Goal: Task Accomplishment & Management: Complete application form

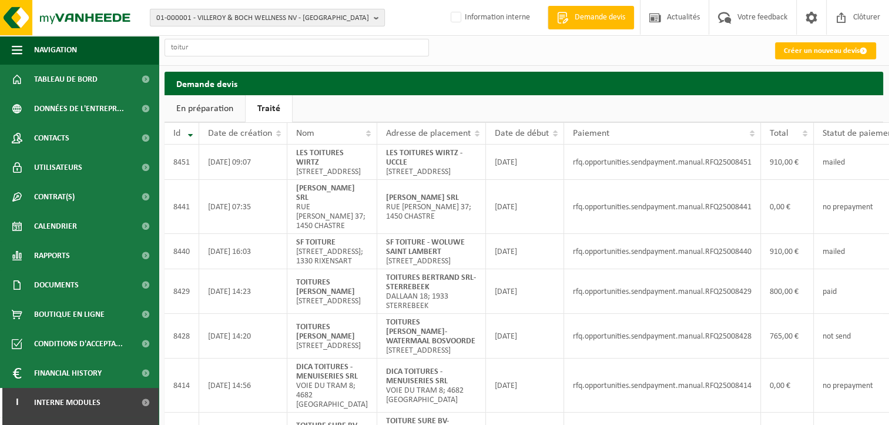
click at [252, 11] on span "01-000001 - VILLEROY & BOCH WELLNESS NV - [GEOGRAPHIC_DATA]" at bounding box center [262, 18] width 213 height 18
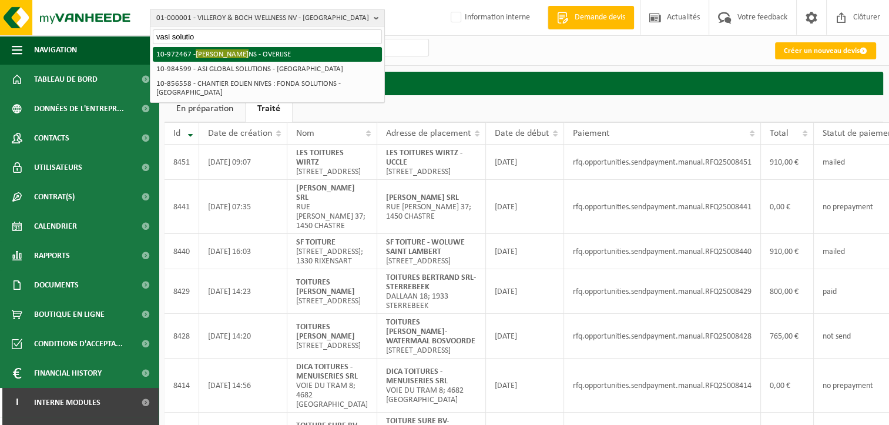
type input "vasi solutio"
click at [260, 53] on li "10-972467 - [PERSON_NAME] NS - OVERIJSE" at bounding box center [267, 54] width 229 height 15
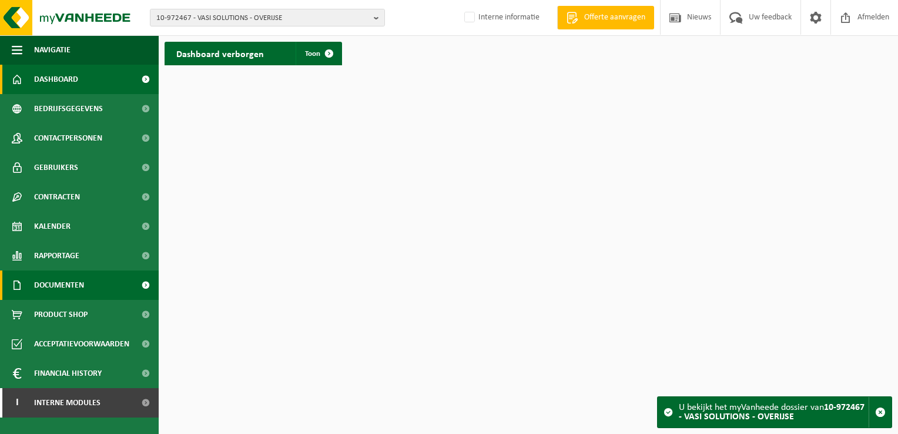
click at [79, 289] on span "Documenten" at bounding box center [59, 284] width 50 height 29
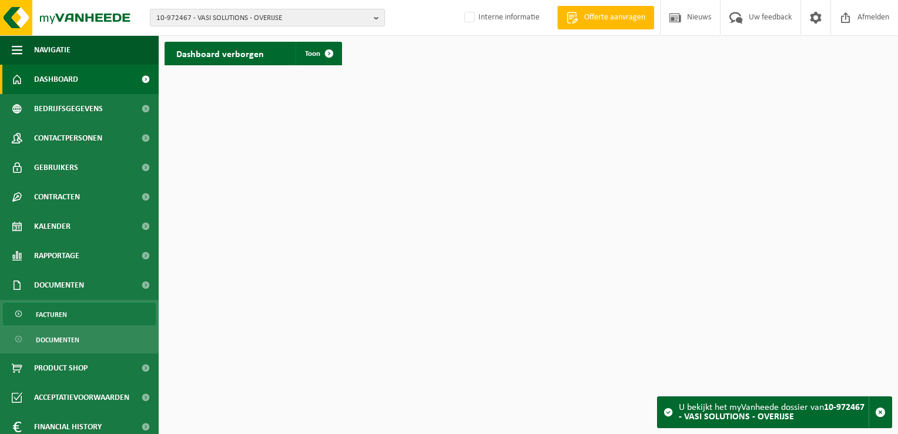
click at [56, 319] on span "Facturen" at bounding box center [51, 314] width 31 height 22
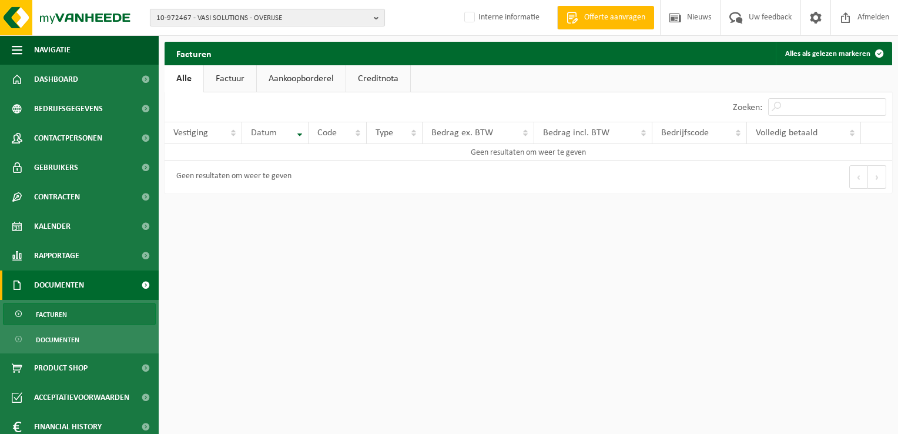
click at [290, 16] on span "10-972467 - VASI SOLUTIONS - OVERIJSE" at bounding box center [262, 18] width 213 height 18
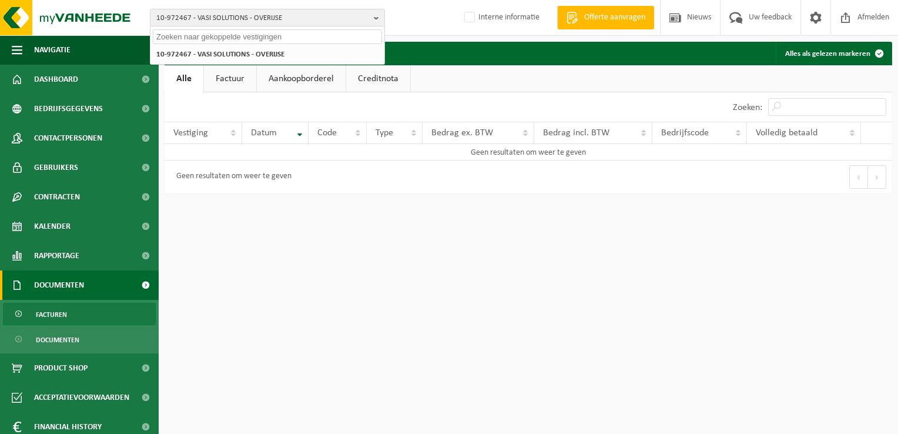
click at [273, 41] on input "text" at bounding box center [267, 36] width 229 height 15
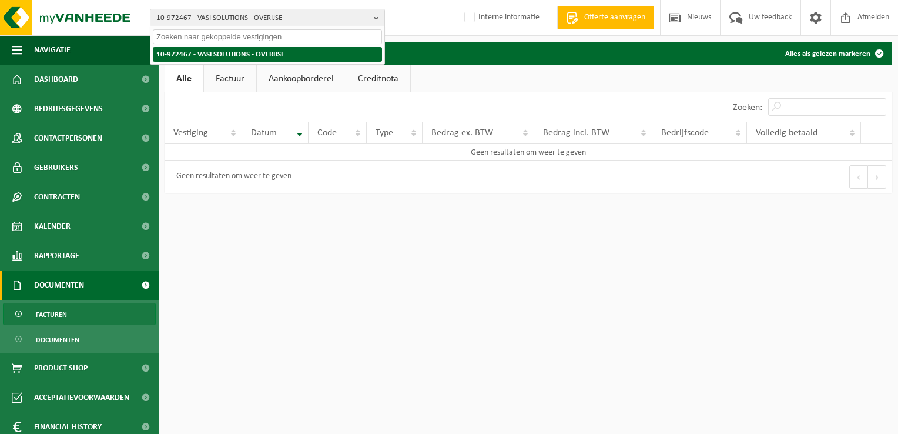
click at [263, 58] on li "10-972467 - VASI SOLUTIONS - OVERIJSE" at bounding box center [267, 54] width 229 height 15
click at [261, 53] on li "10-972467 - VASI SOLUTIONS - OVERIJSE" at bounding box center [267, 54] width 229 height 15
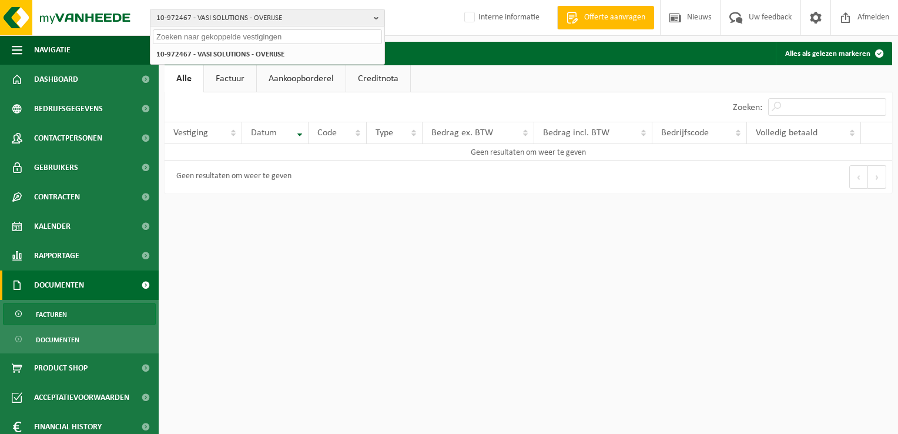
click at [233, 32] on input "text" at bounding box center [267, 36] width 229 height 15
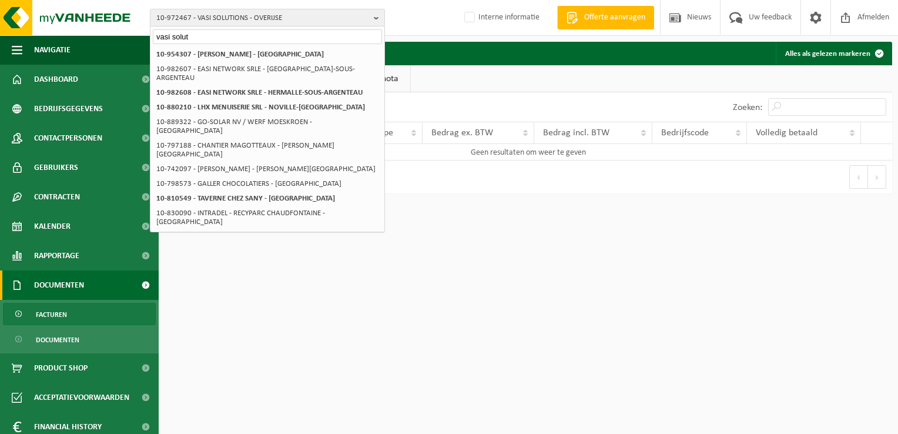
type input "vasi solut"
click at [205, 36] on input "vasi solut" at bounding box center [267, 36] width 229 height 15
click at [50, 339] on span "Documenten" at bounding box center [57, 340] width 43 height 22
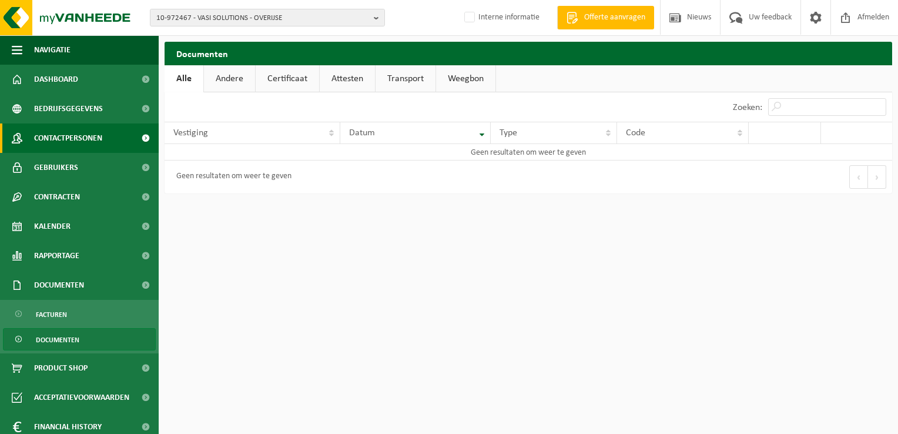
click at [62, 145] on span "Contactpersonen" at bounding box center [68, 137] width 68 height 29
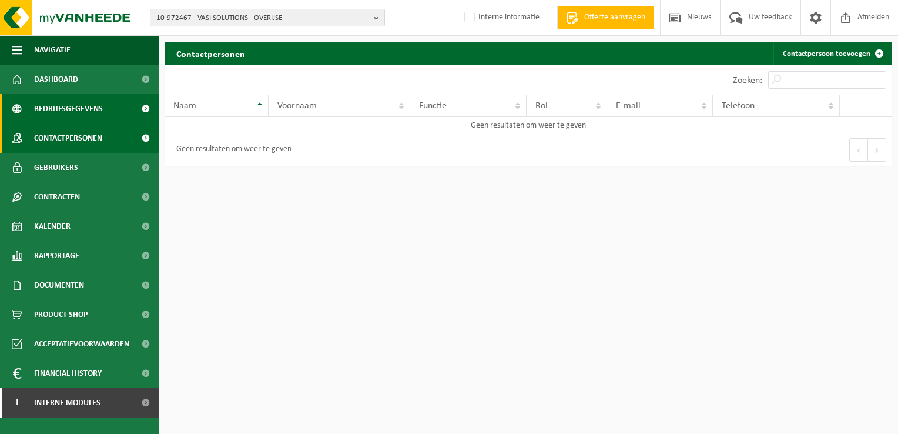
click at [80, 106] on span "Bedrijfsgegevens" at bounding box center [68, 108] width 69 height 29
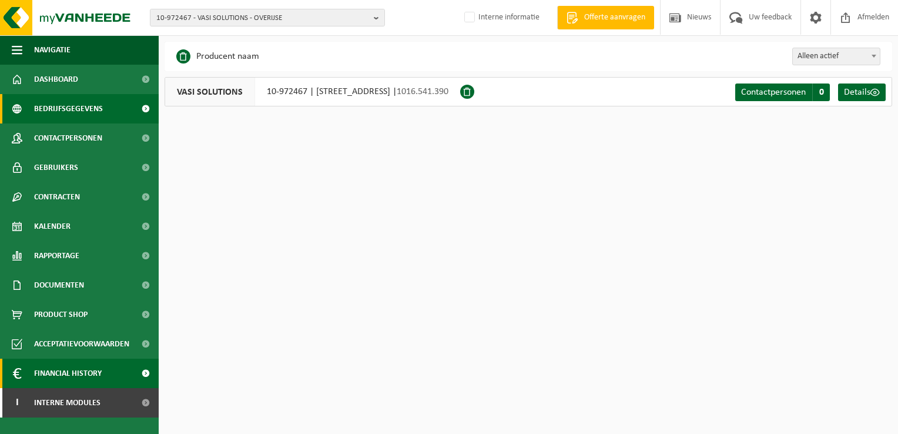
click at [93, 366] on span "Financial History" at bounding box center [68, 373] width 68 height 29
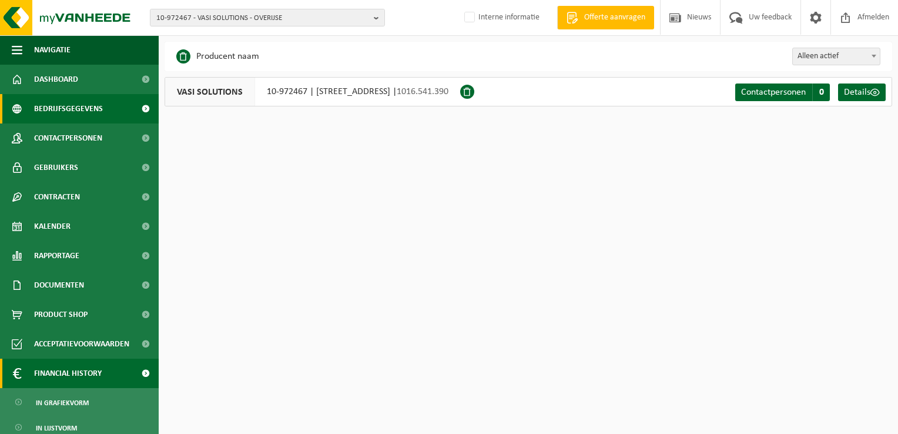
scroll to position [36, 0]
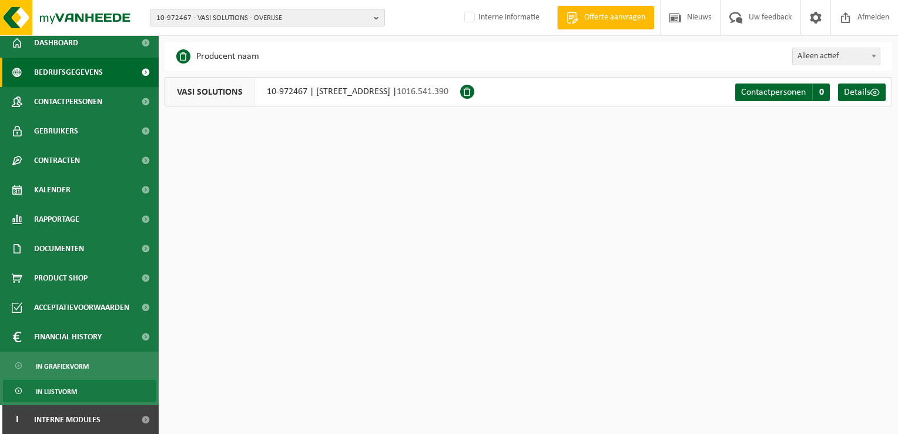
click at [51, 380] on span "In lijstvorm" at bounding box center [56, 391] width 41 height 22
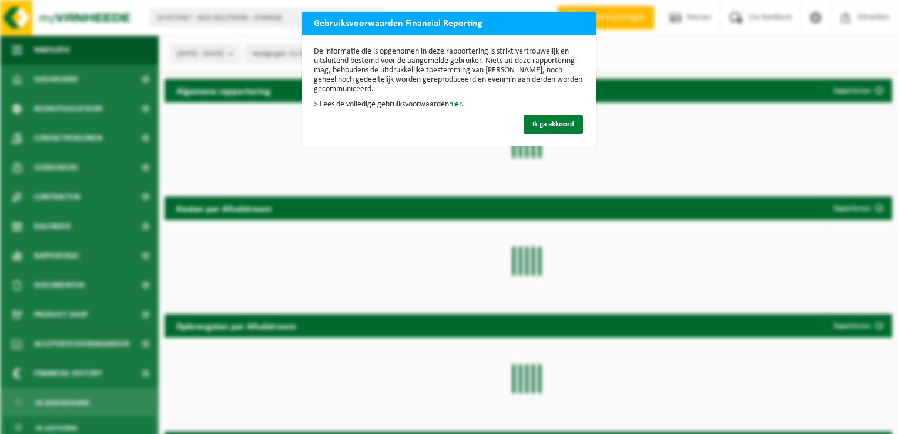
click at [542, 125] on span "Ik ga akkoord" at bounding box center [554, 124] width 42 height 8
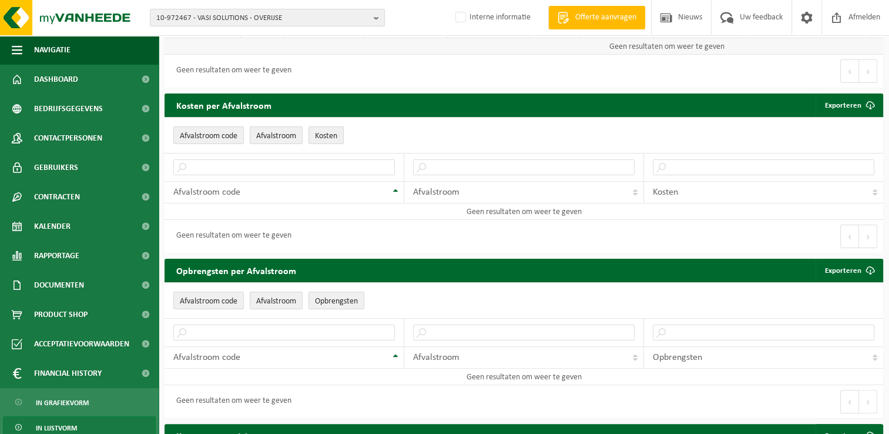
scroll to position [176, 0]
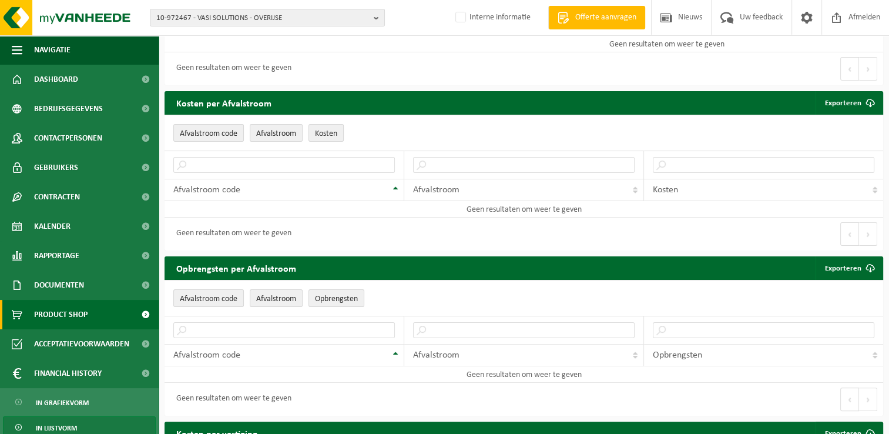
click at [59, 317] on span "Product Shop" at bounding box center [60, 314] width 53 height 29
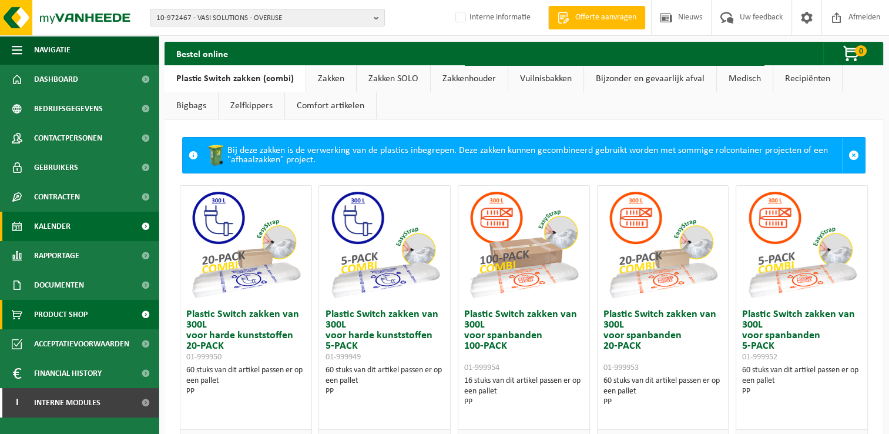
click at [79, 215] on link "Kalender" at bounding box center [79, 226] width 159 height 29
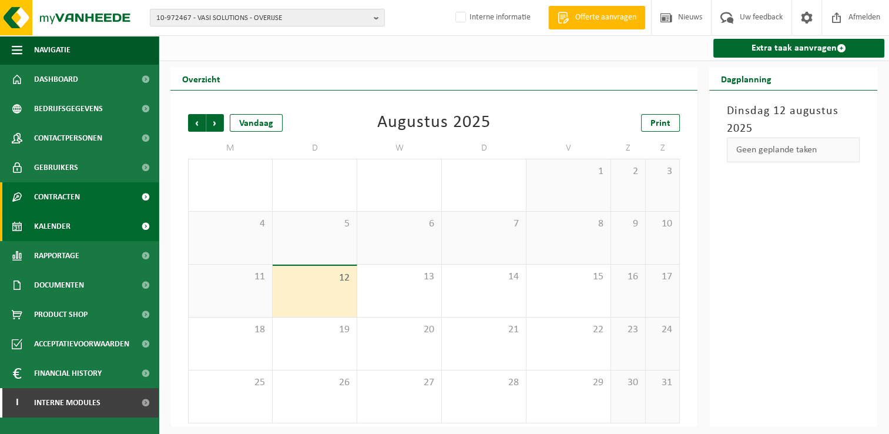
click at [66, 192] on span "Contracten" at bounding box center [57, 196] width 46 height 29
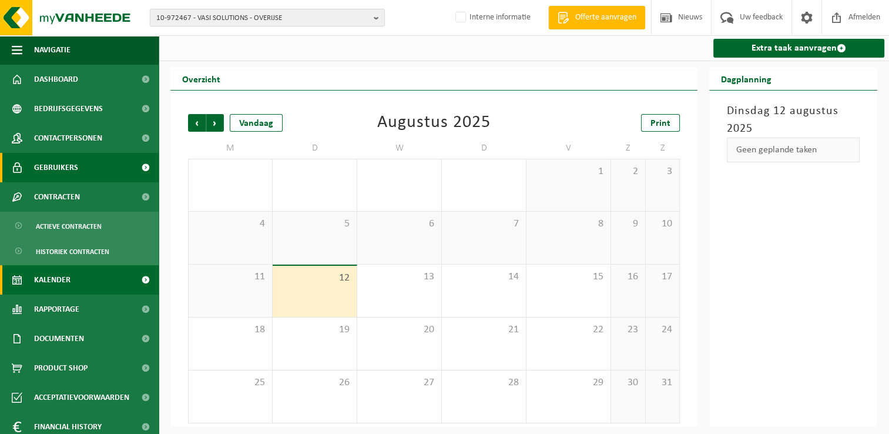
click at [61, 158] on span "Gebruikers" at bounding box center [56, 167] width 44 height 29
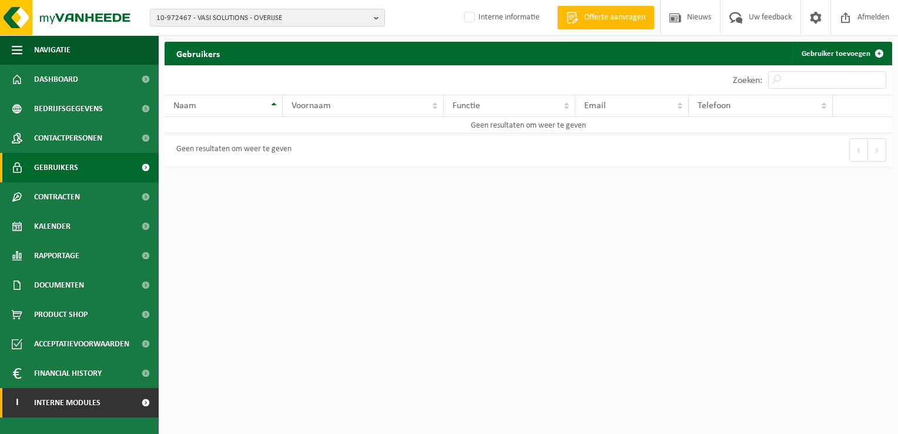
click at [84, 397] on span "Interne modules" at bounding box center [67, 402] width 66 height 29
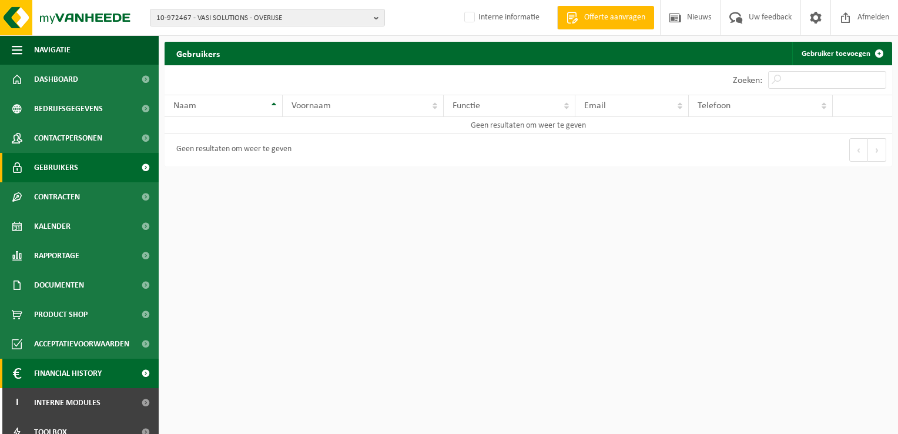
scroll to position [42, 0]
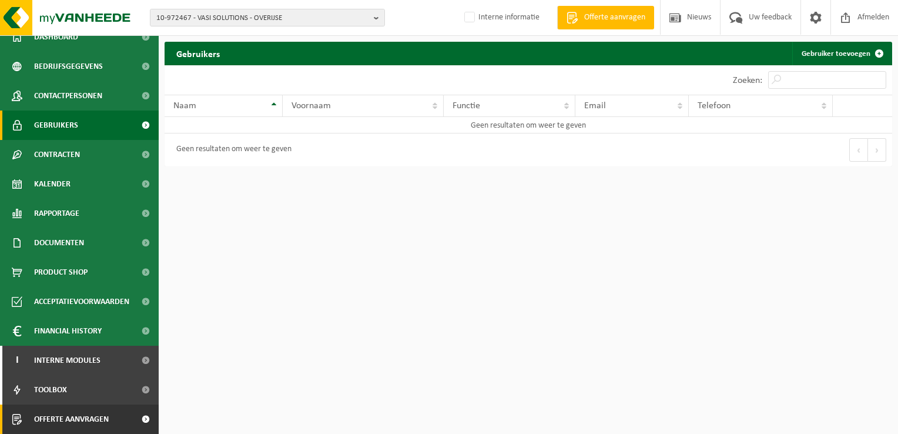
click at [110, 408] on link "Offerte aanvragen" at bounding box center [79, 418] width 159 height 29
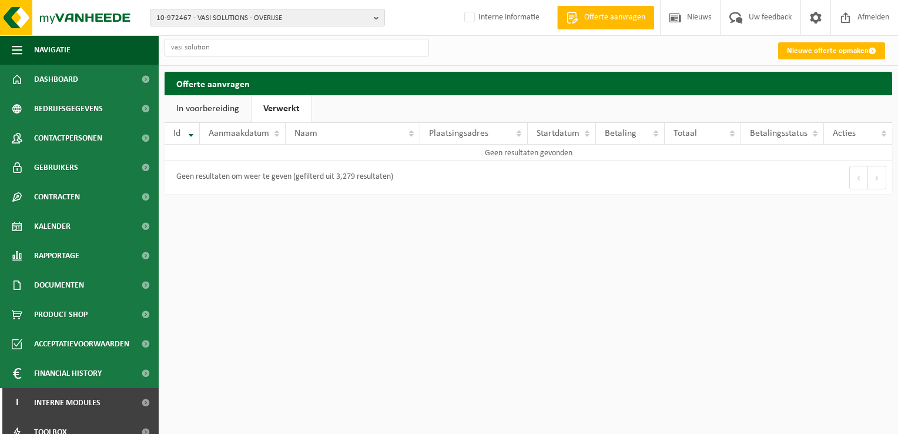
type input "vasi solution"
click at [200, 112] on link "In voorbereiding" at bounding box center [208, 108] width 86 height 27
click at [267, 108] on link "Verwerkt" at bounding box center [285, 108] width 58 height 27
click at [501, 23] on label "Interne informatie" at bounding box center [501, 18] width 78 height 18
click at [460, 0] on input "Interne informatie" at bounding box center [460, -1] width 1 height 1
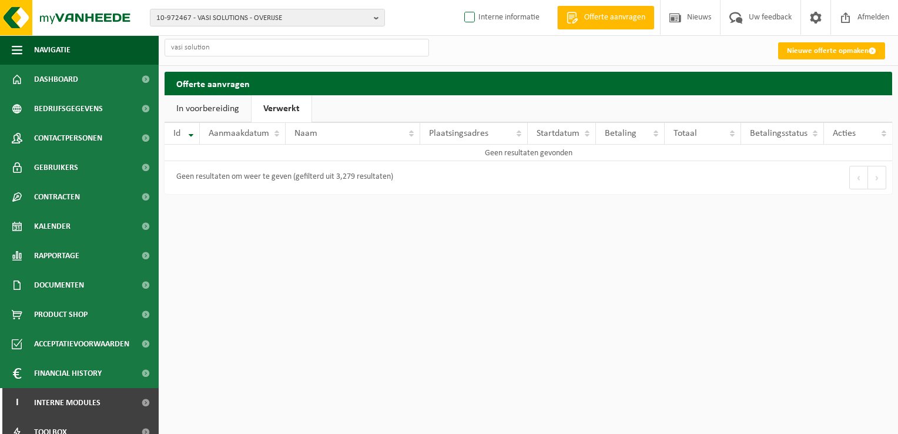
checkbox input "true"
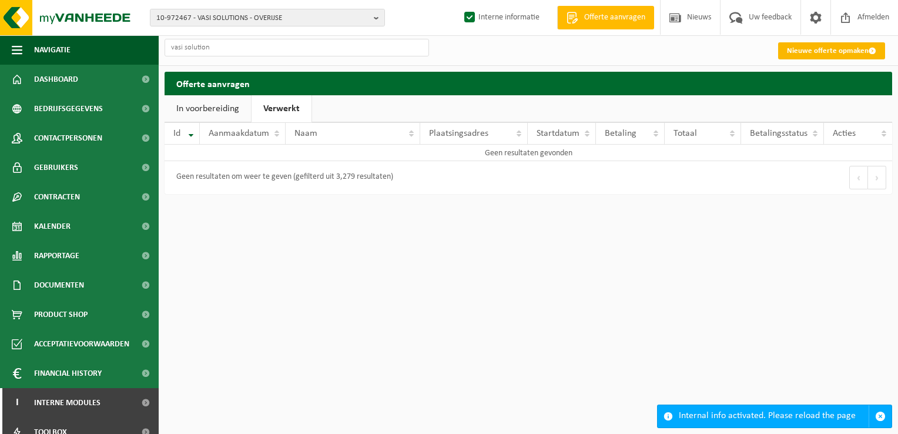
click at [829, 49] on link "Nieuwe offerte opmaken" at bounding box center [831, 50] width 107 height 17
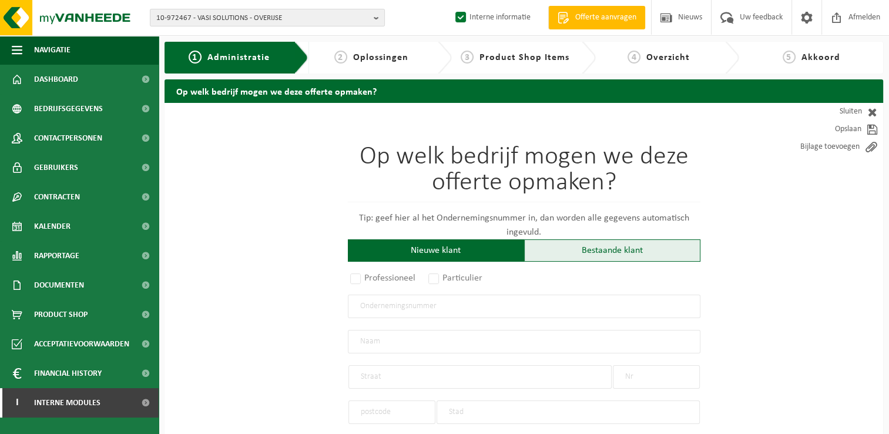
click at [631, 254] on div "Bestaande klant" at bounding box center [612, 250] width 176 height 22
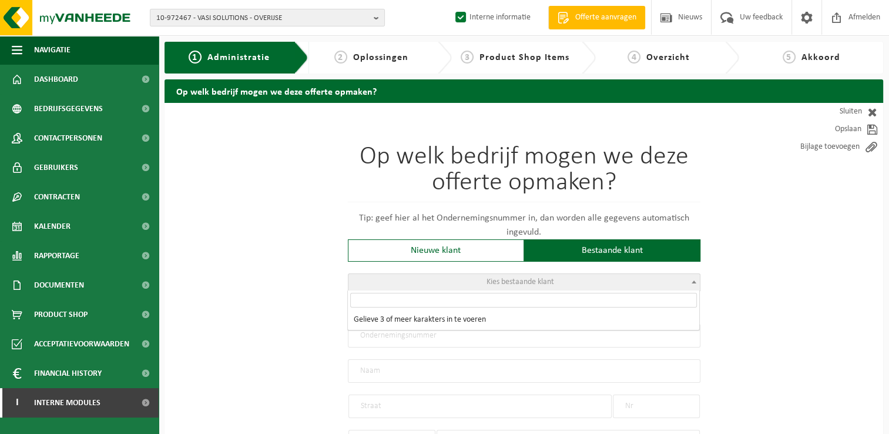
click at [445, 286] on span "Kies bestaande klant" at bounding box center [524, 282] width 351 height 16
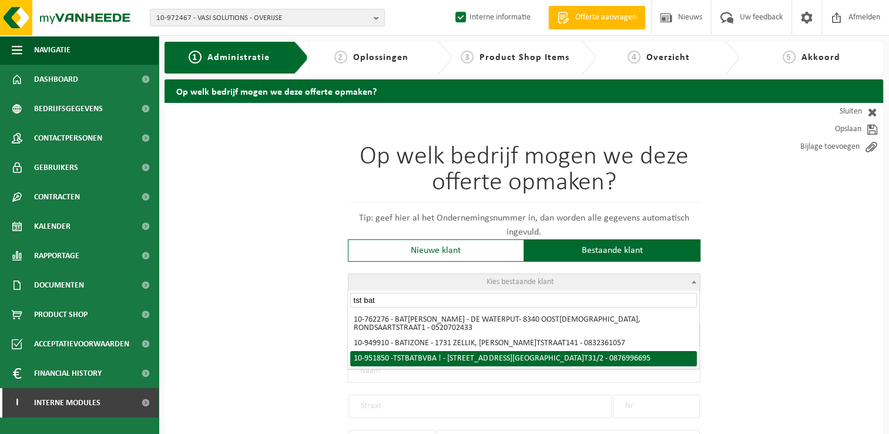
type input "tst bat"
select select "146154"
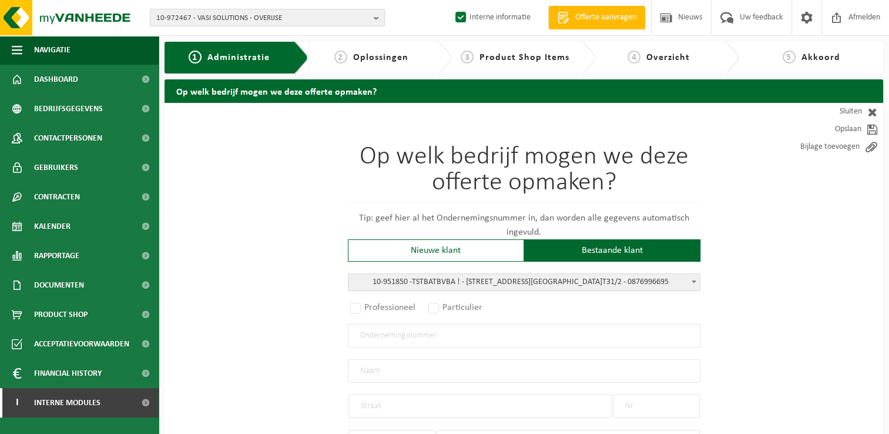
radio input "true"
type input "0876.996.695"
type input "TST BAT BVBA !"
type input "AVENUE HENRY DUNANT"
type input "31/2"
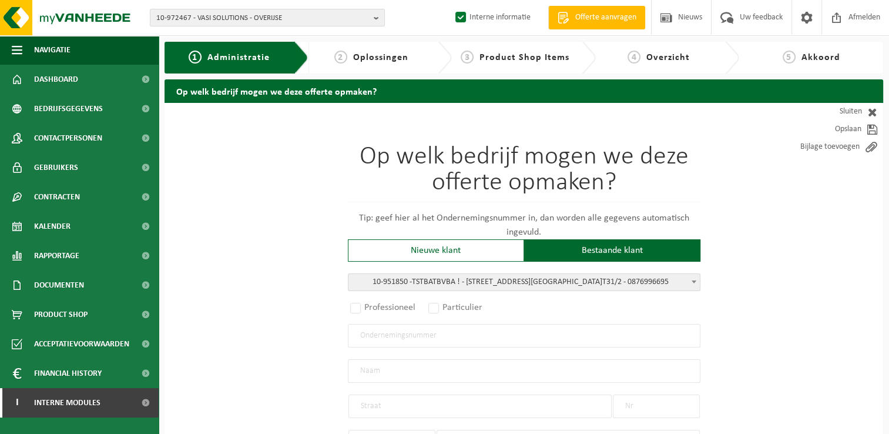
type input "1140"
type input "EVERE"
select select "11"
type input "TST BAT BVBA !"
type input "AVENUE HENRY DUNANT"
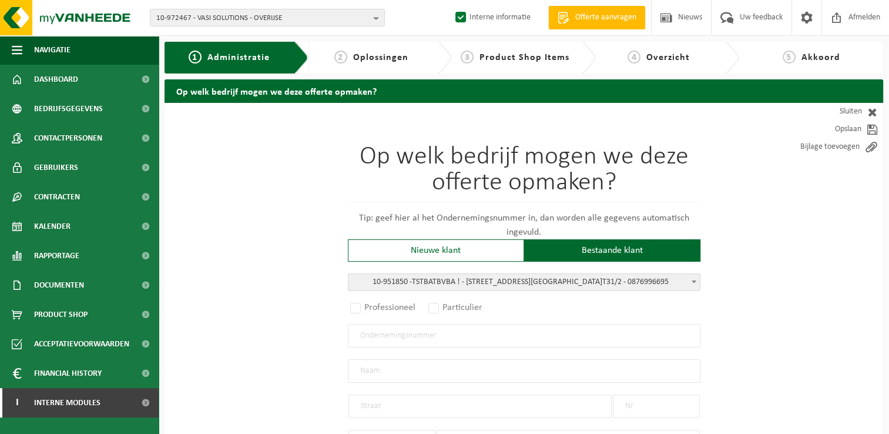
type input "31/2"
type input "1140"
type input "EVERE"
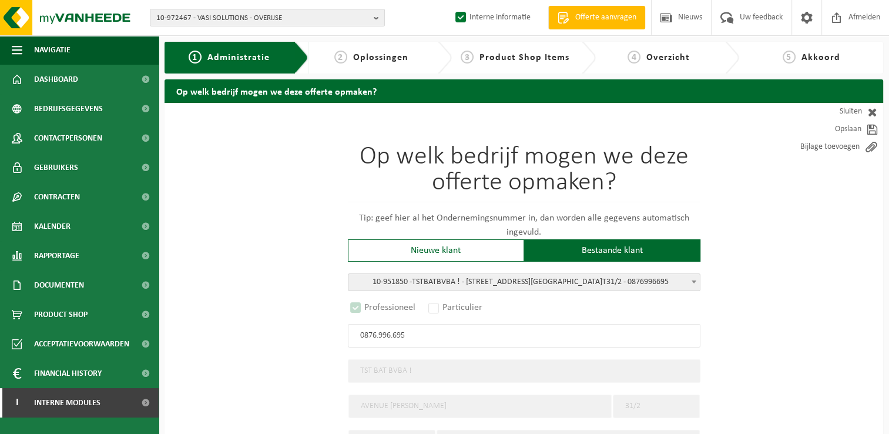
select select "D"
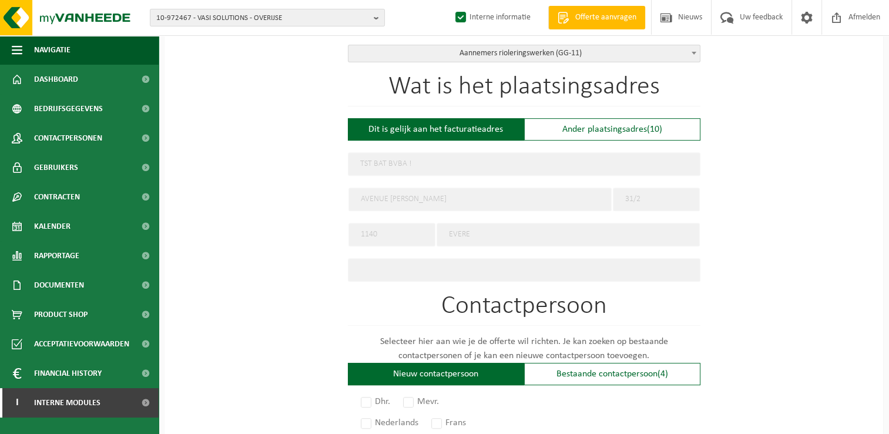
scroll to position [470, 0]
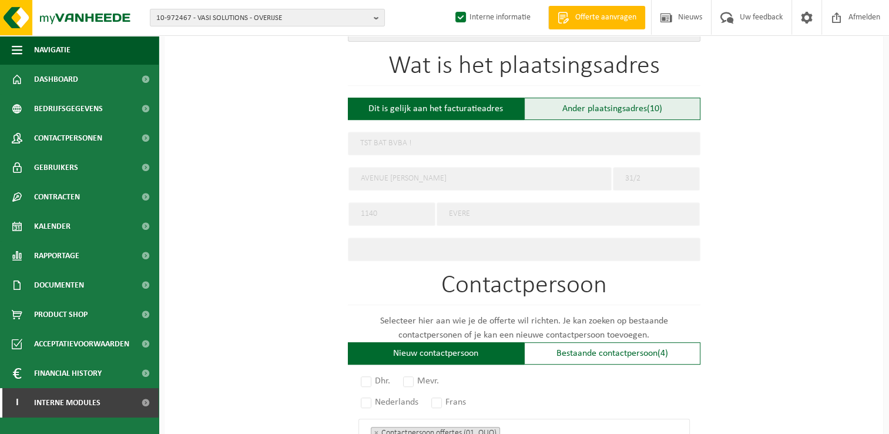
click at [621, 106] on div "Ander plaatsingsadres (10)" at bounding box center [612, 109] width 176 height 22
type input "Werf -"
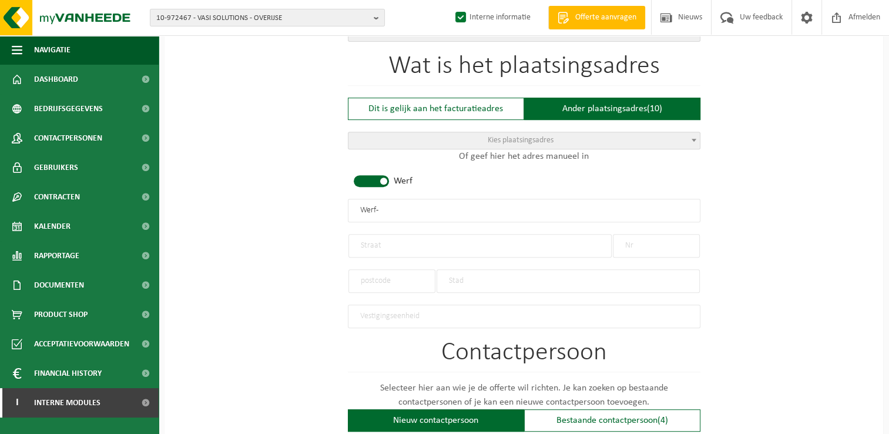
drag, startPoint x: 394, startPoint y: 205, endPoint x: 289, endPoint y: 202, distance: 105.9
click at [289, 202] on div "Op welk bedrijf mogen we deze offerte opmaken? Tip: geef hier al het Ondernemin…" at bounding box center [524, 213] width 719 height 1160
click at [386, 209] on input "TST BAT - [GEOGRAPHIC_DATA]" at bounding box center [524, 211] width 353 height 24
type input "TST BAT - BRUXELLES"
click at [438, 243] on input "text" at bounding box center [480, 246] width 263 height 24
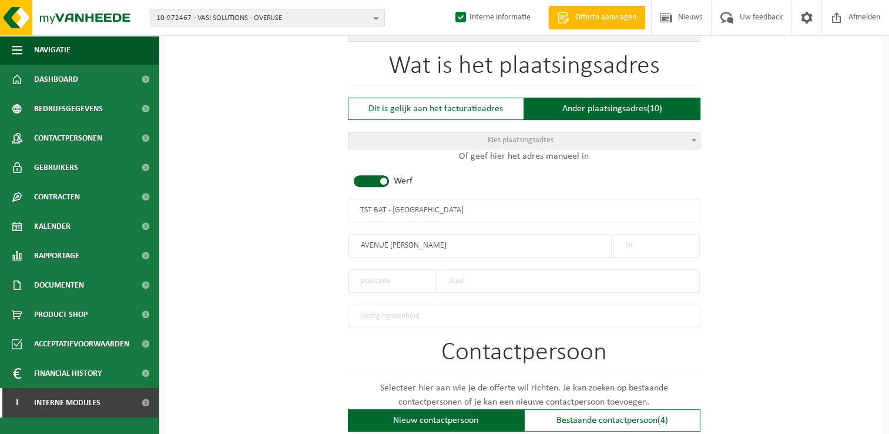
type input "AVENUE MICHEL-ANGE"
type input "40"
click at [406, 282] on input "text" at bounding box center [392, 281] width 87 height 24
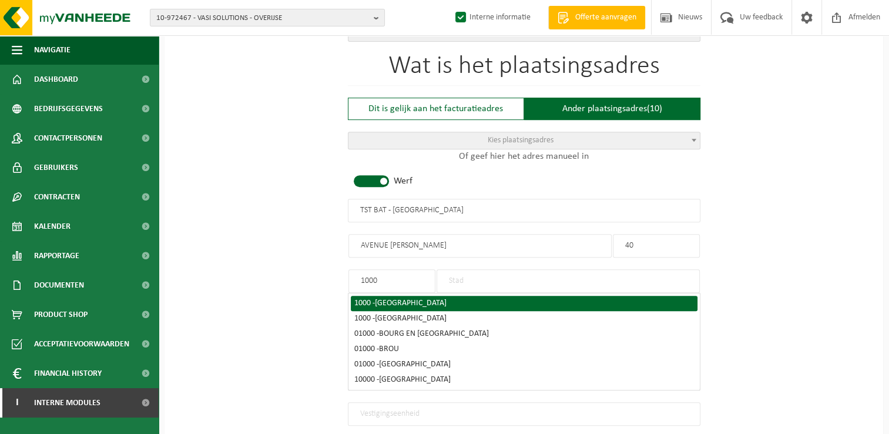
type input "1000"
click at [363, 302] on div "1000 - BRUSSEL" at bounding box center [524, 303] width 340 height 8
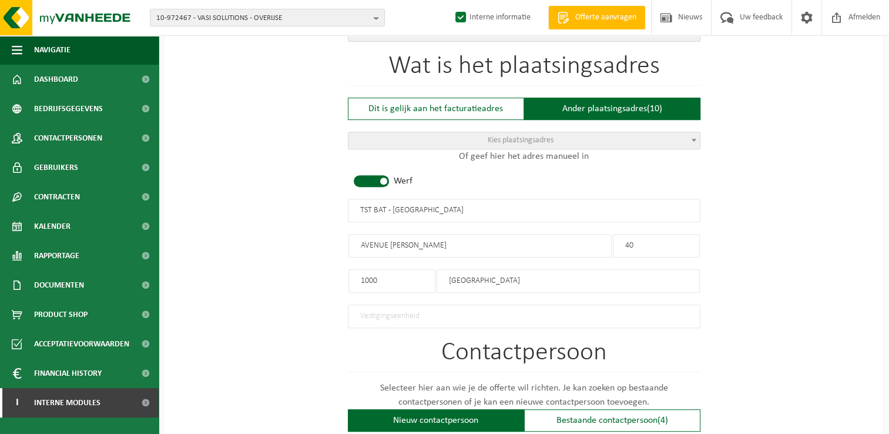
click at [484, 281] on input "BRUSSEL" at bounding box center [568, 281] width 263 height 24
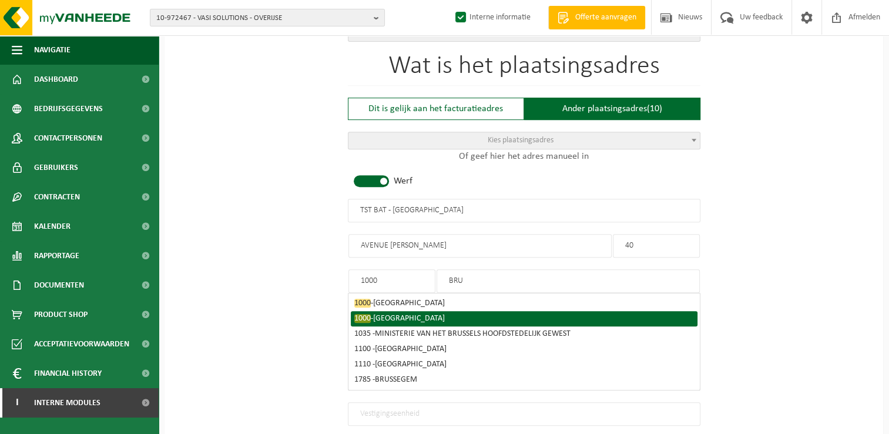
click at [375, 314] on div "1000 - BRUXELLES" at bounding box center [524, 318] width 340 height 8
type input "BRUXELLES"
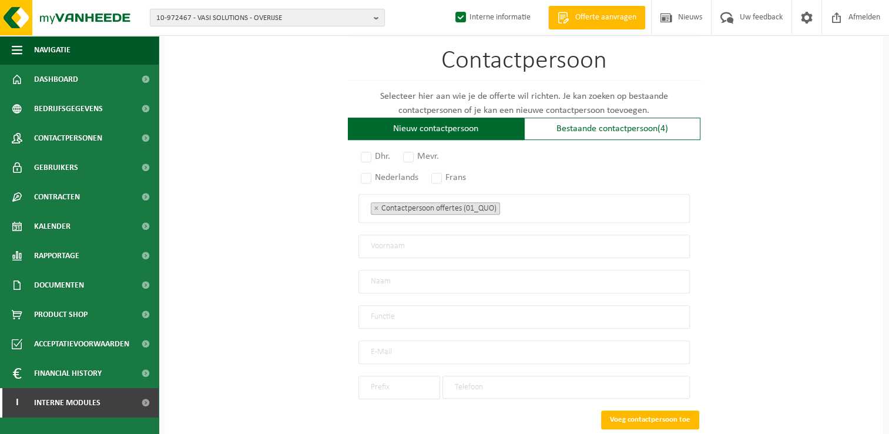
scroll to position [764, 0]
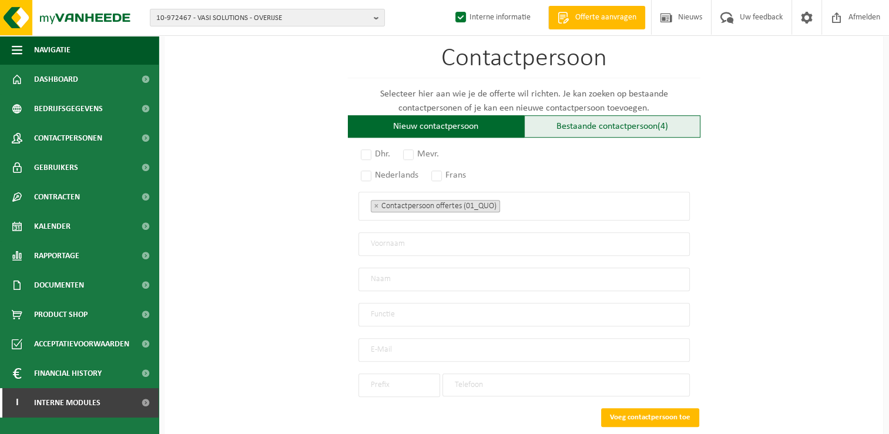
click at [609, 123] on div "Bestaande contactpersoon (4)" at bounding box center [612, 126] width 176 height 22
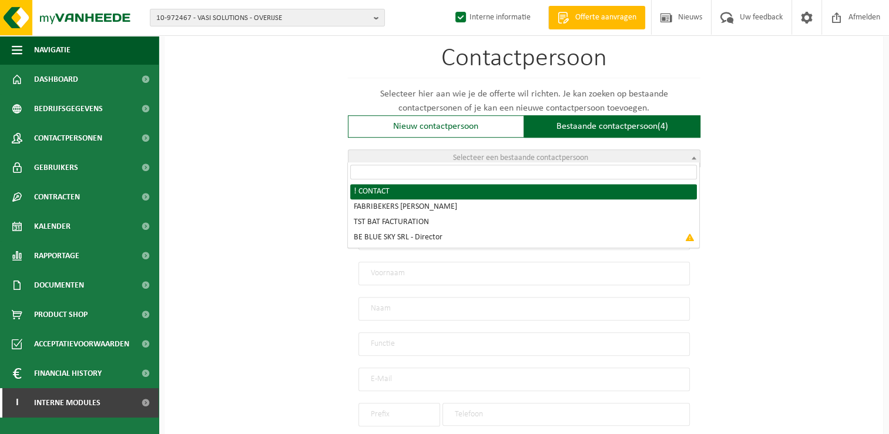
click at [468, 153] on span "Selecteer een bestaande contactpersoon" at bounding box center [520, 157] width 135 height 9
radio input "true"
select select "{"code":"10-951851","firstname":"CONTACT","surname":"!","gender":"Unknown","pos…"
type input "CONTACT"
type input "!"
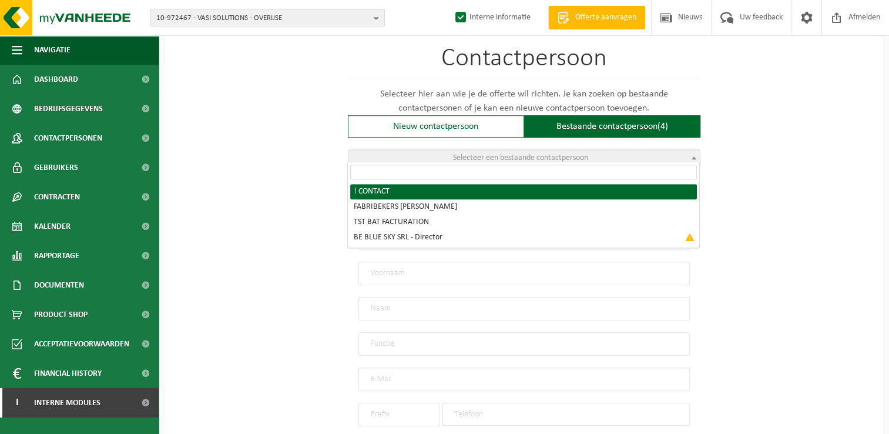
type input "info@tst.pro"
type input "0474/680,535"
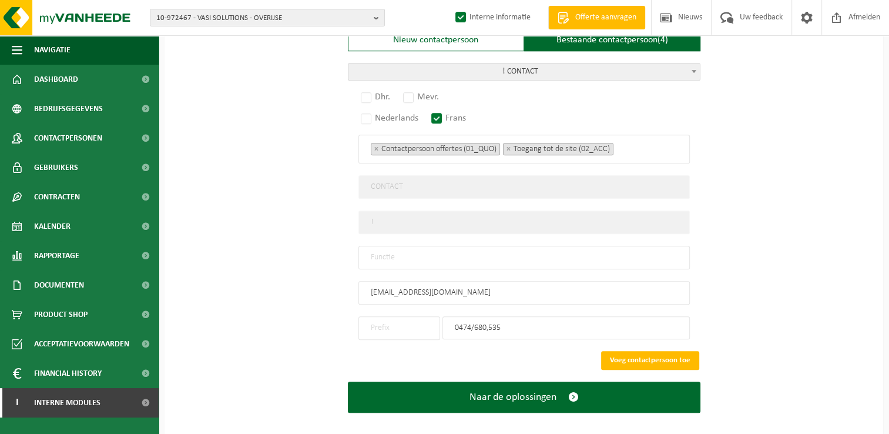
scroll to position [856, 0]
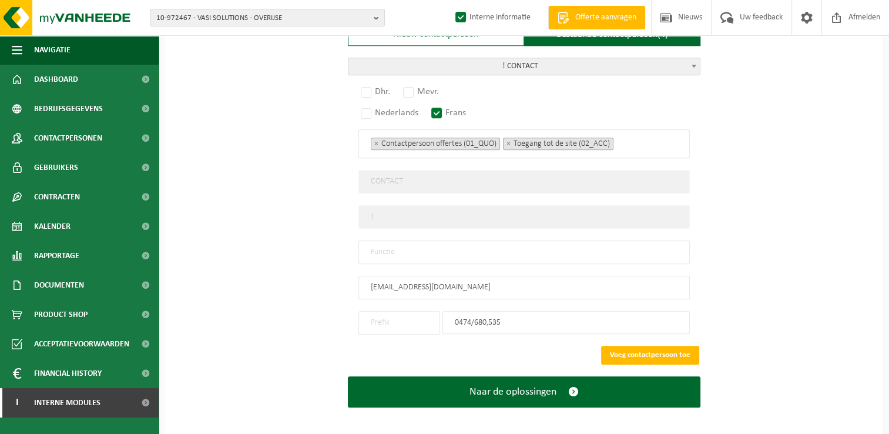
click at [523, 58] on span "! CONTACT" at bounding box center [524, 66] width 351 height 16
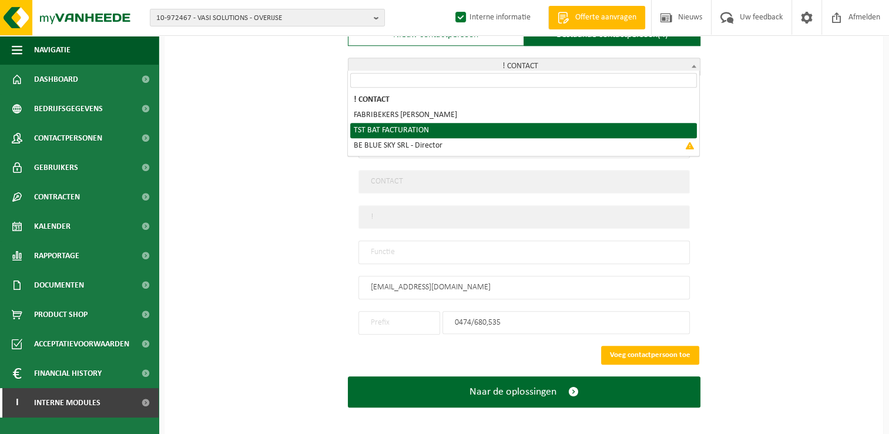
select select "{"code":"10-975276","firstname":"FACTURATION","surname":"TST BAT","gender":"Unk…"
select select "01_DIG"
type input "FACTURATION"
type input "TST BAT"
type input "office@tst.pro"
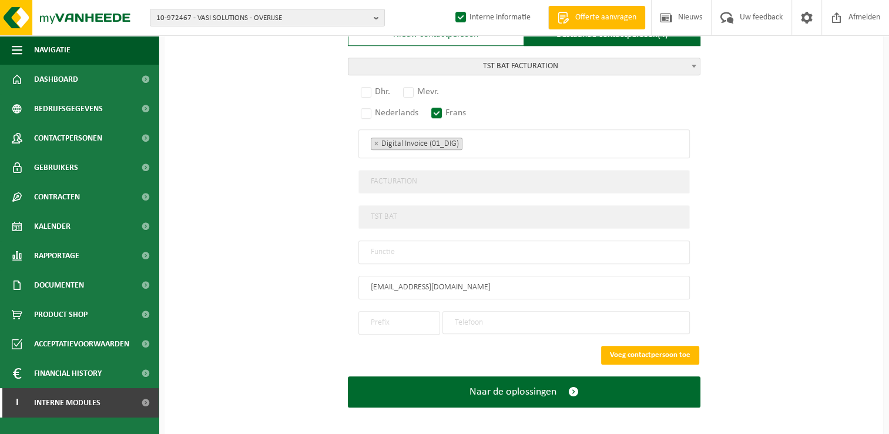
click at [475, 62] on span "TST BAT FACTURATION" at bounding box center [524, 66] width 351 height 16
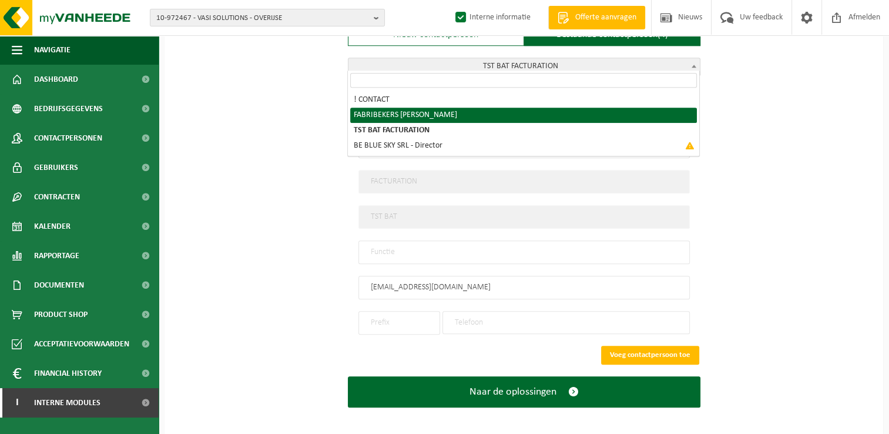
select select "{"code":"10-962415","firstname":"MAXIMILIEN","surname":"FABRIBEKERS","gender":"…"
select select "01_QUO"
type input "MAXIMILIEN"
type input "FABRIBEKERS"
type input "max@tst.pro"
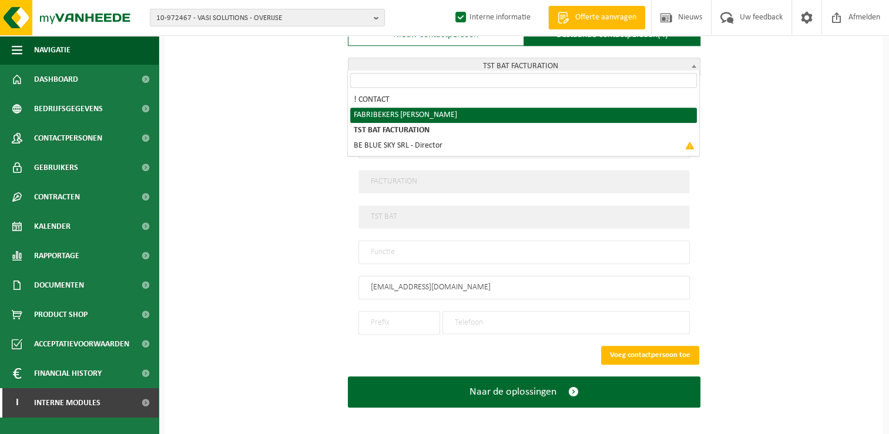
type input "+32"
type input "472612753"
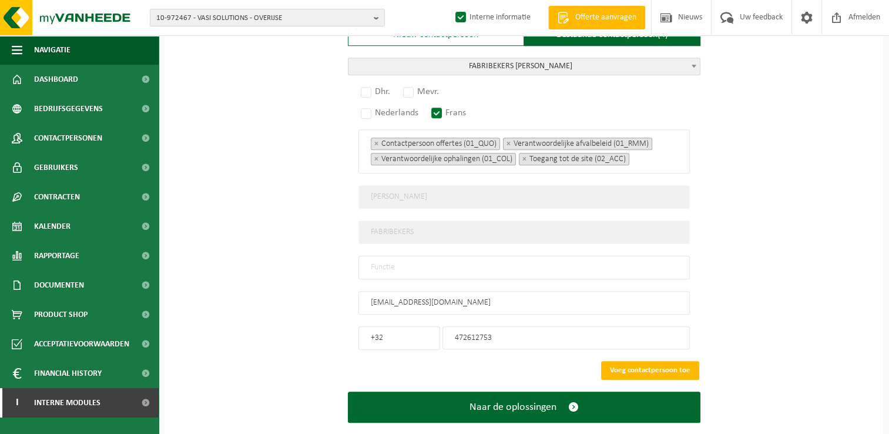
click at [513, 58] on span "FABRIBEKERS MAXIMILIEN" at bounding box center [524, 66] width 351 height 16
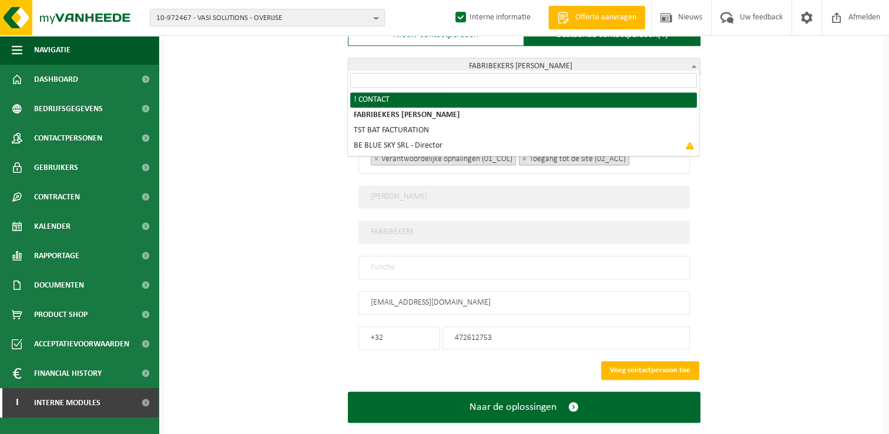
select select "{"code":"10-951851","firstname":"CONTACT","surname":"!","gender":"Unknown","pos…"
type input "CONTACT"
type input "!"
type input "info@tst.pro"
type input "0474/680,535"
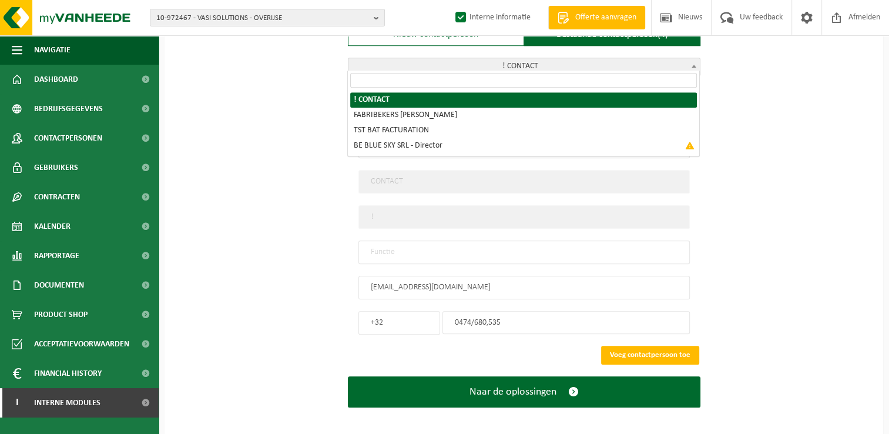
click at [508, 62] on span "! CONTACT" at bounding box center [524, 66] width 351 height 16
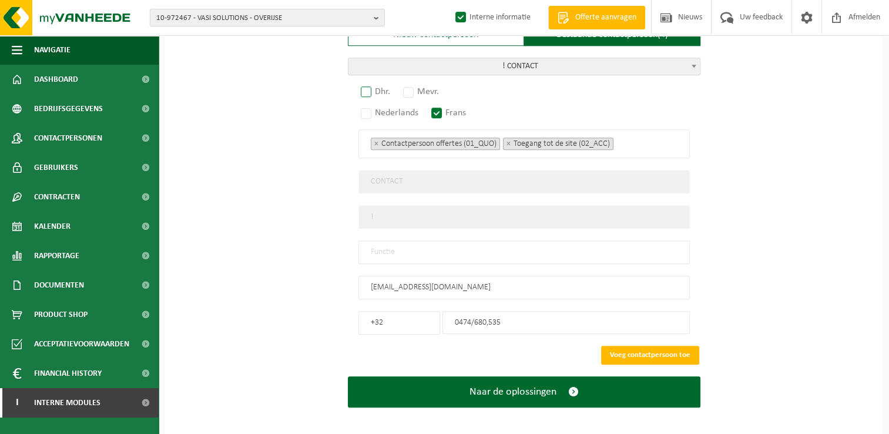
click at [383, 89] on label "Dhr." at bounding box center [376, 91] width 35 height 16
radio input "true"
drag, startPoint x: 438, startPoint y: 283, endPoint x: 310, endPoint y: 290, distance: 128.4
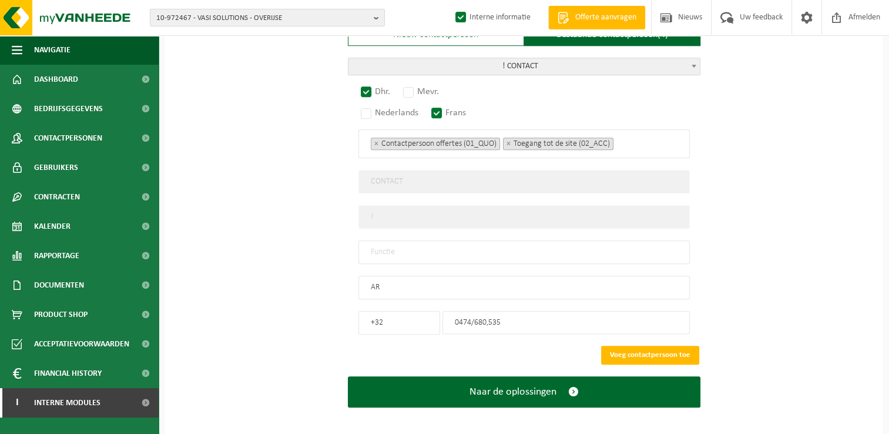
type input "A"
type input "arthur@tst.pro"
drag, startPoint x: 525, startPoint y: 318, endPoint x: 418, endPoint y: 326, distance: 106.7
type input "0470361908"
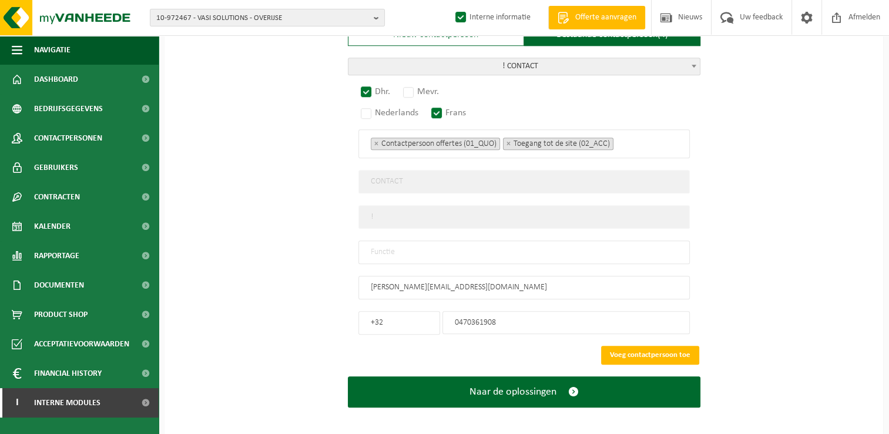
click at [389, 247] on input "text" at bounding box center [524, 252] width 331 height 24
type input "Manager"
drag, startPoint x: 640, startPoint y: 347, endPoint x: 600, endPoint y: 368, distance: 45.7
click at [640, 346] on button "Voeg contactpersoon toe" at bounding box center [650, 355] width 98 height 19
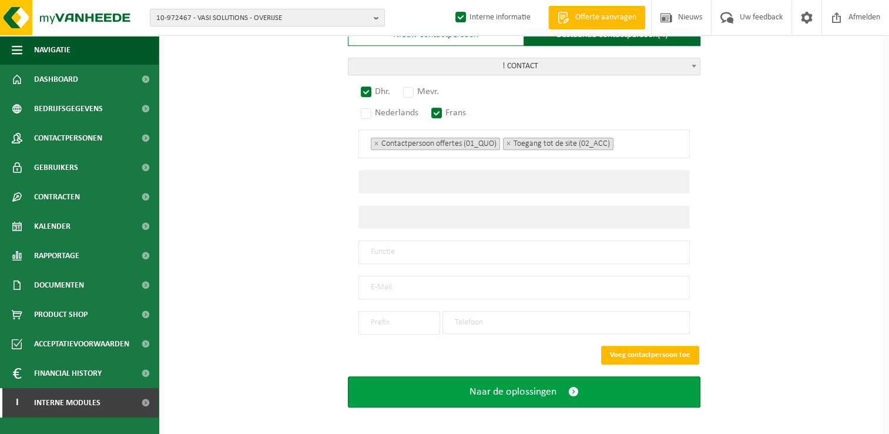
scroll to position [654, 0]
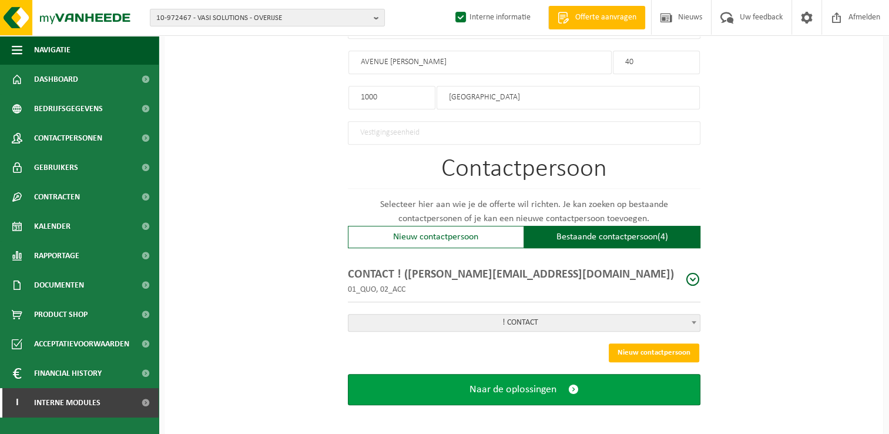
click at [569, 385] on span "submit" at bounding box center [573, 389] width 11 height 12
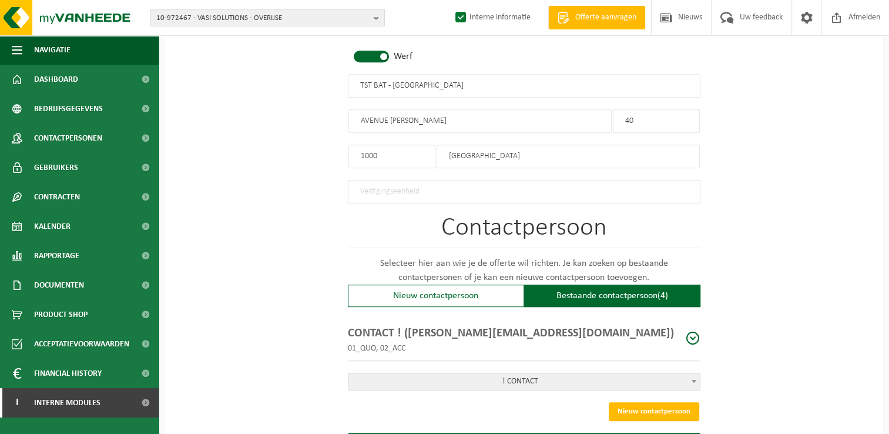
scroll to position [536, 0]
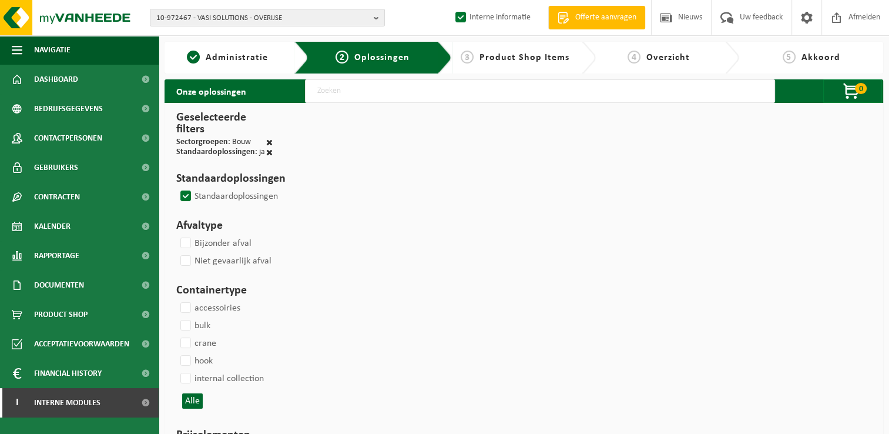
click at [350, 93] on input "text" at bounding box center [540, 91] width 470 height 24
type input "000291"
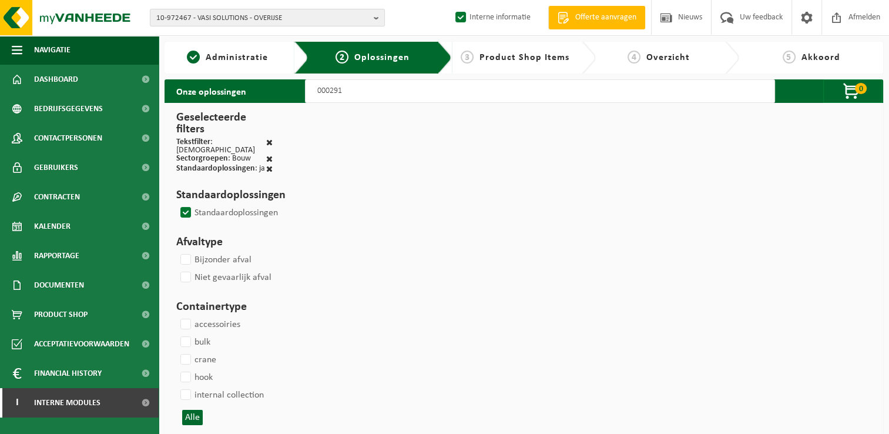
select select
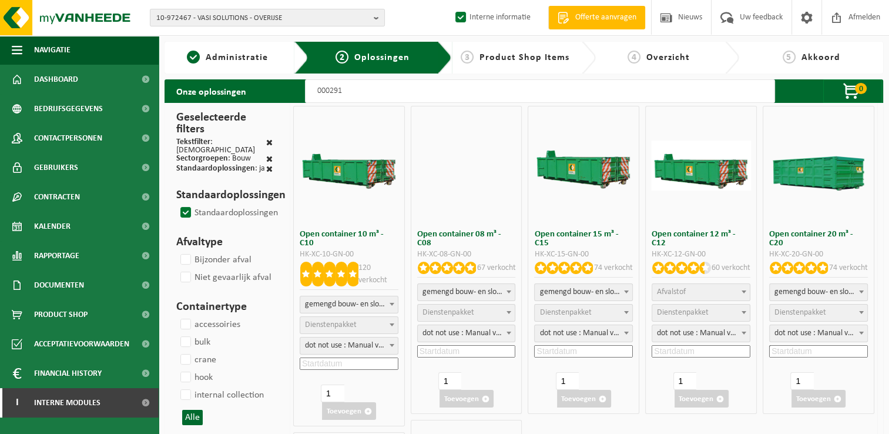
select select
select select "197"
select select
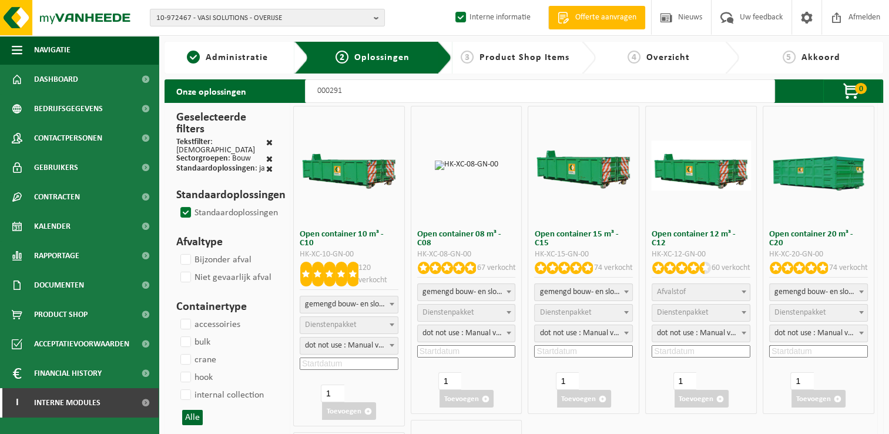
select select
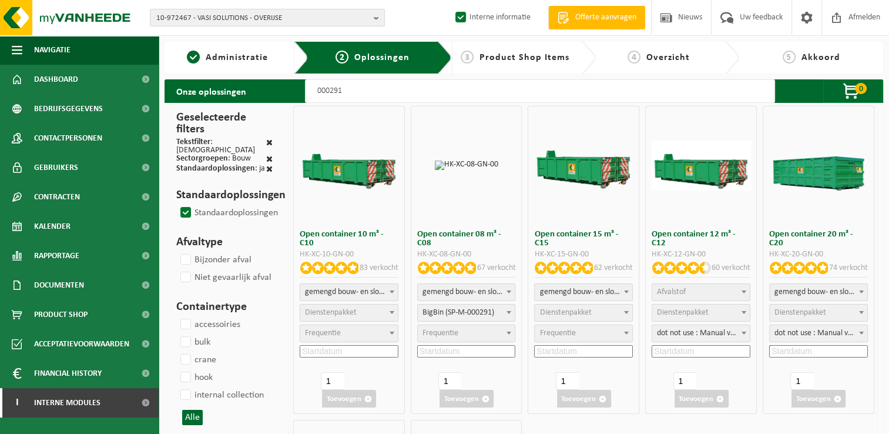
select select
select select "197"
select select
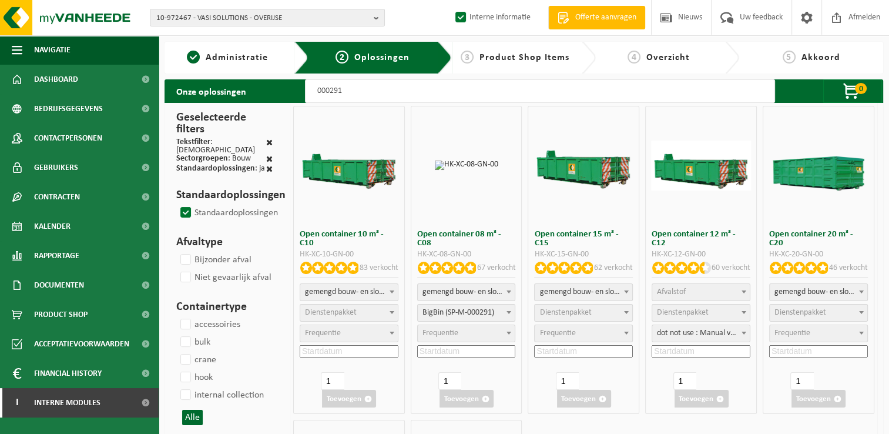
select select "25"
select select "197"
select select "25"
click at [693, 294] on span "Afvalstof" at bounding box center [701, 292] width 98 height 16
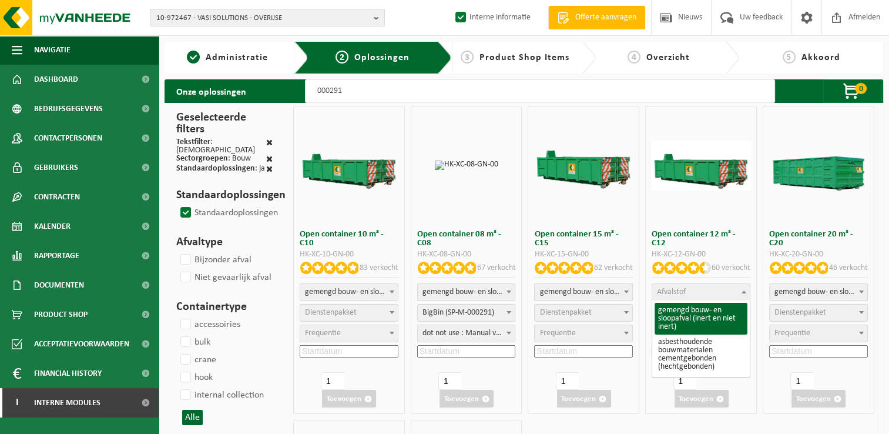
select select "31"
select select
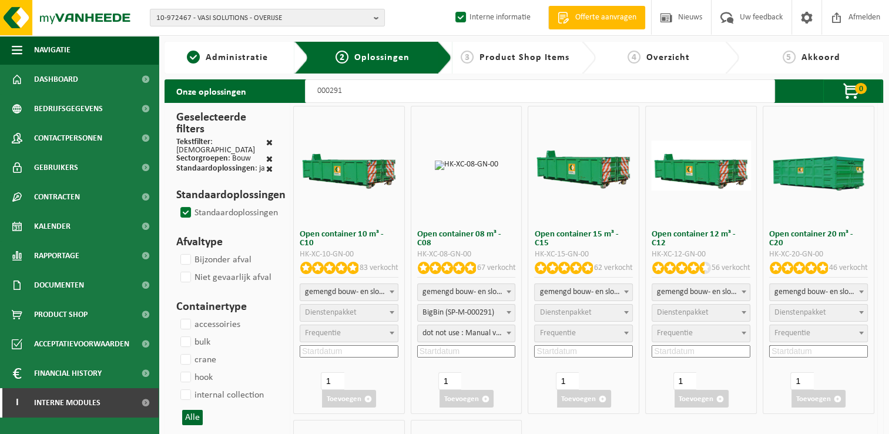
click at [563, 309] on span "Dienstenpakket" at bounding box center [566, 312] width 52 height 9
select select "197"
select select "25"
click at [571, 351] on input at bounding box center [583, 351] width 99 height 12
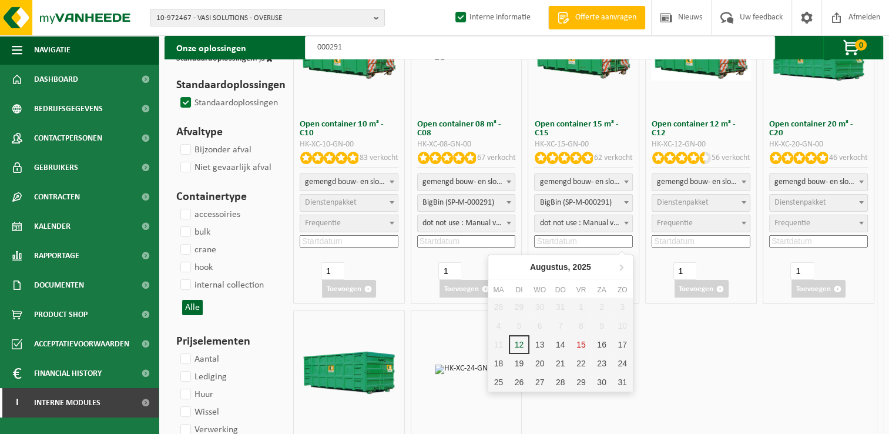
scroll to position [118, 0]
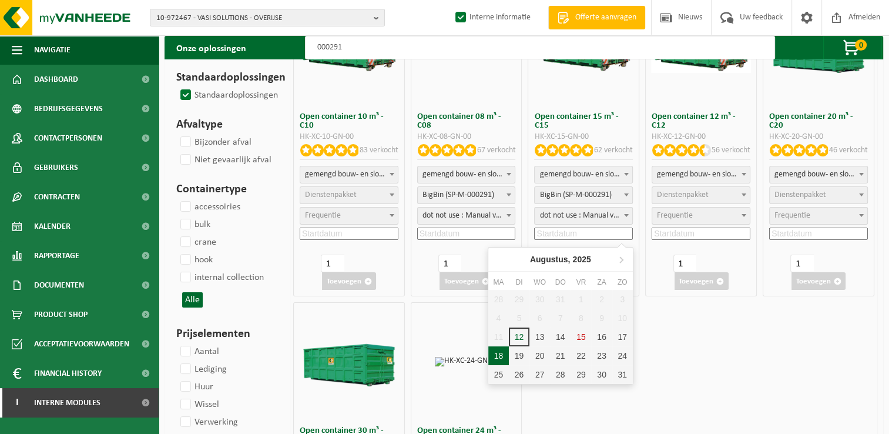
click at [505, 359] on div "18" at bounding box center [498, 355] width 21 height 19
type input "2025-08-18"
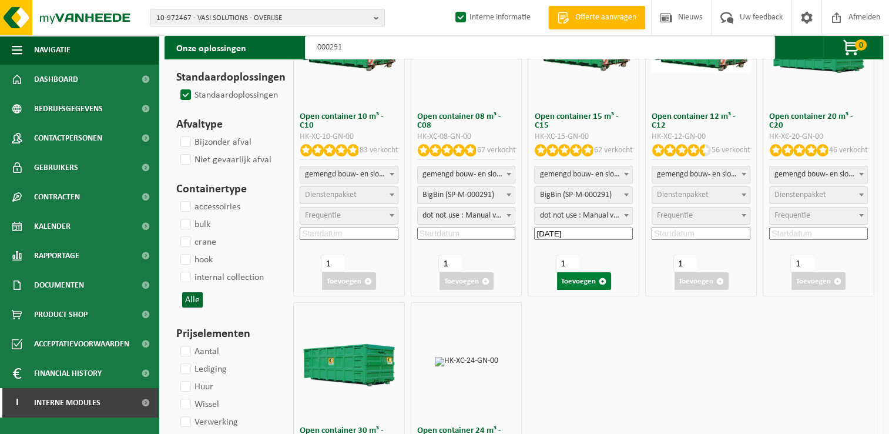
click at [578, 282] on button "Toevoegen" at bounding box center [584, 281] width 54 height 18
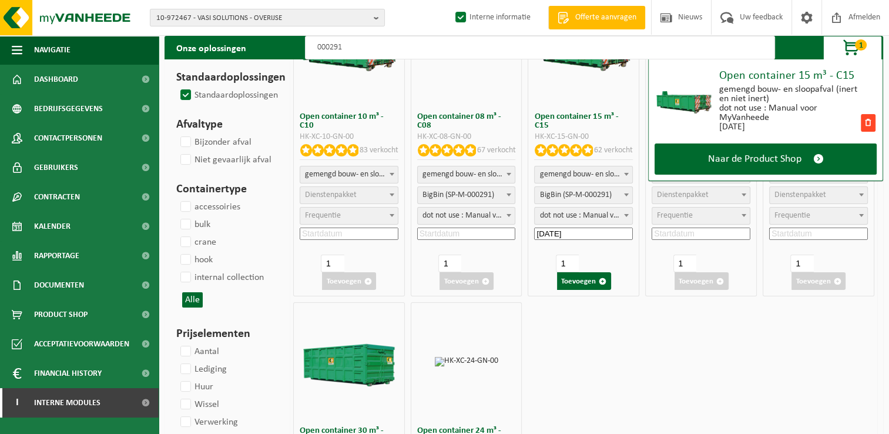
click at [869, 116] on span at bounding box center [868, 123] width 15 height 18
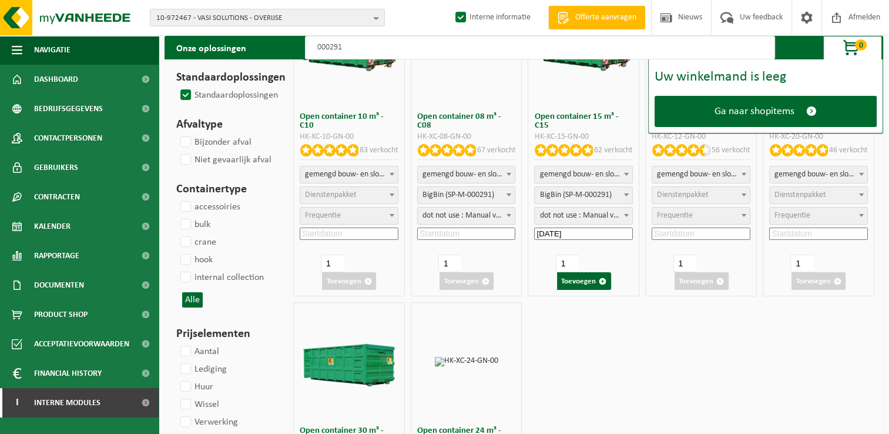
click at [708, 172] on span "gemengd bouw- en sloopafval (inert en niet inert)" at bounding box center [701, 174] width 98 height 16
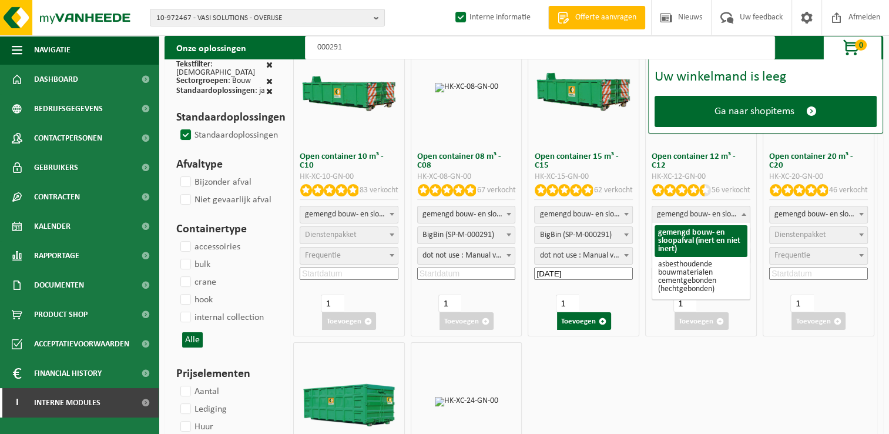
scroll to position [0, 0]
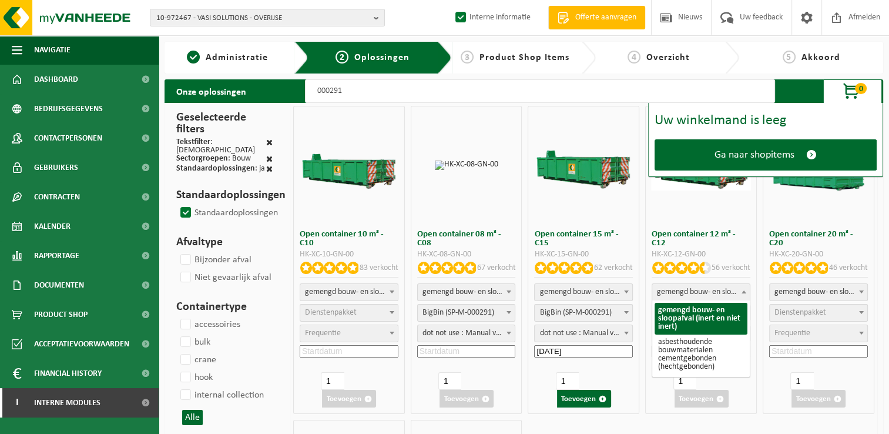
select select
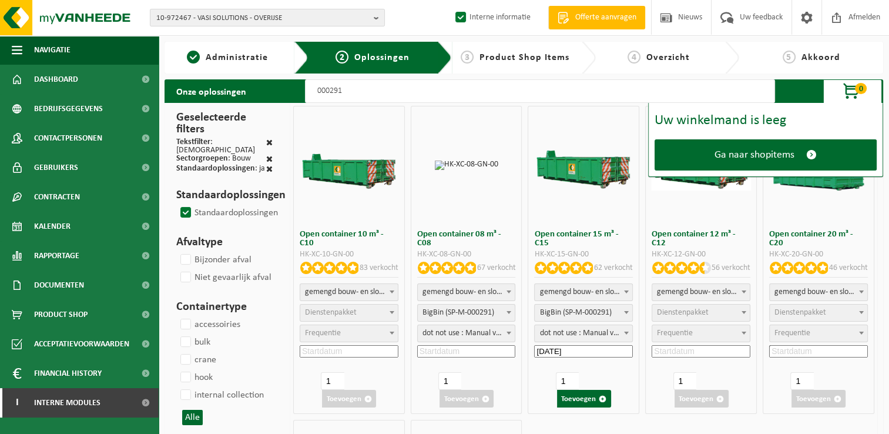
click at [690, 315] on span "Dienstenpakket" at bounding box center [683, 312] width 52 height 9
select select "197"
select select "25"
click at [683, 354] on input at bounding box center [701, 351] width 99 height 12
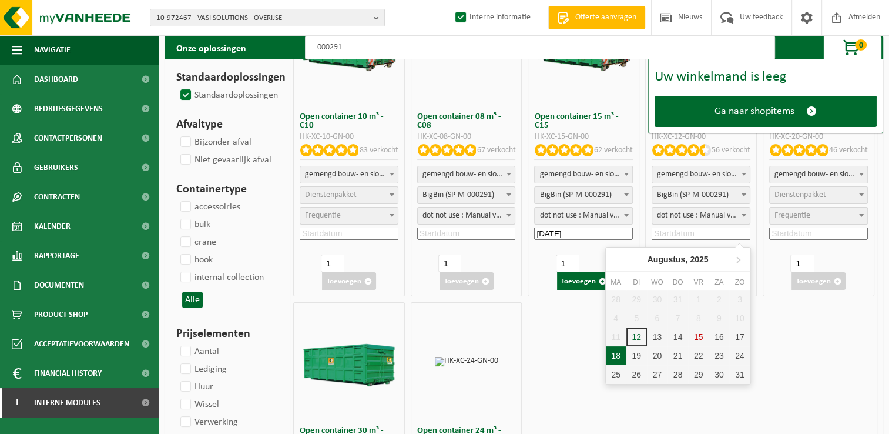
click at [614, 360] on div "18" at bounding box center [616, 355] width 21 height 19
type input "2025-08-18"
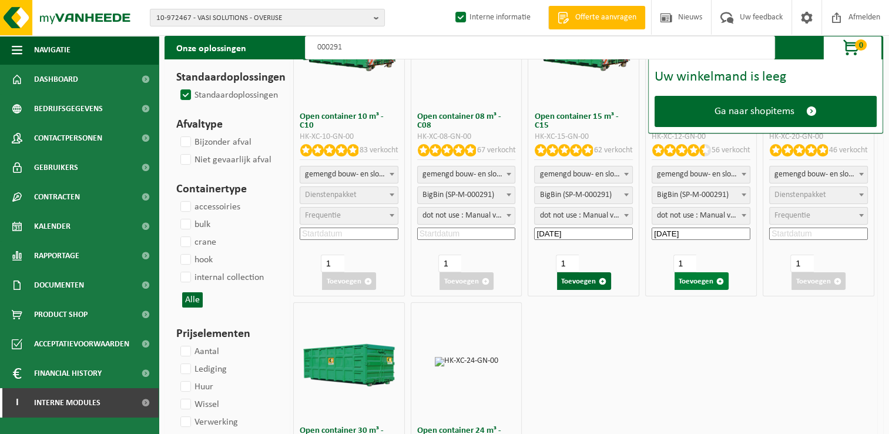
click at [686, 281] on button "Toevoegen" at bounding box center [702, 281] width 54 height 18
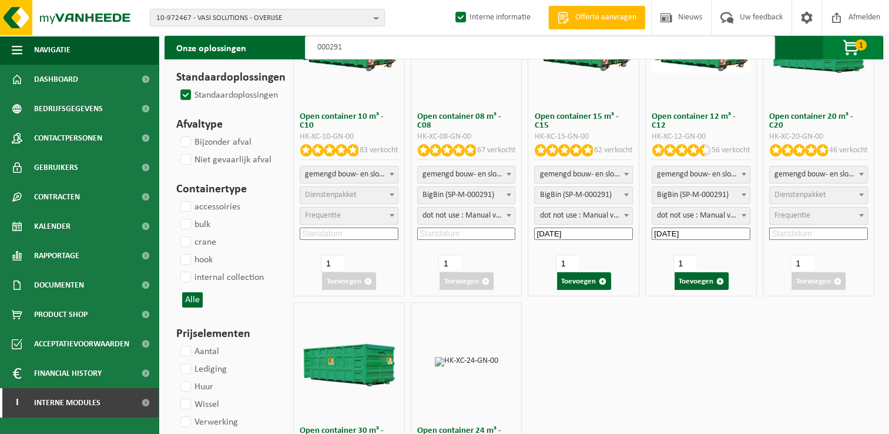
click at [853, 44] on span "button" at bounding box center [852, 48] width 59 height 24
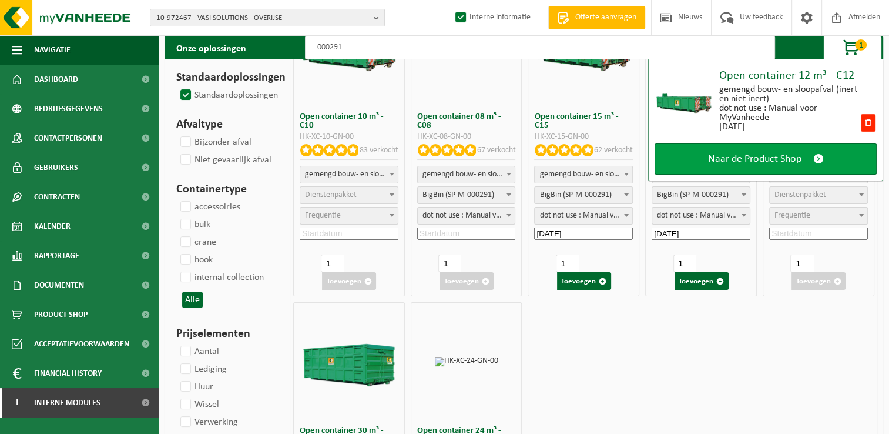
click at [761, 154] on span "Naar de Product Shop" at bounding box center [754, 159] width 93 height 12
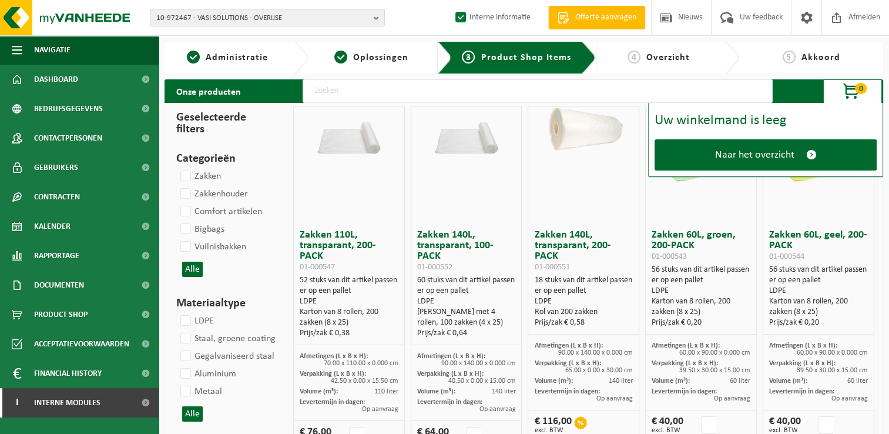
click at [761, 154] on span "Naar het overzicht" at bounding box center [754, 155] width 79 height 12
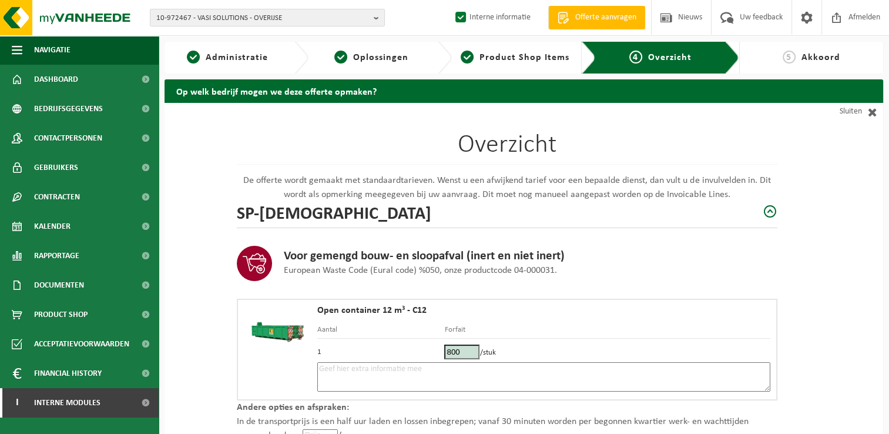
click at [488, 379] on textarea at bounding box center [543, 376] width 453 height 29
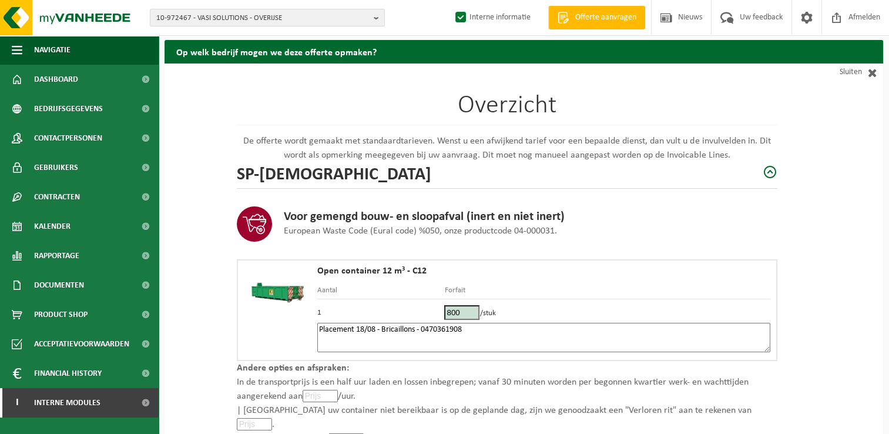
scroll to position [176, 0]
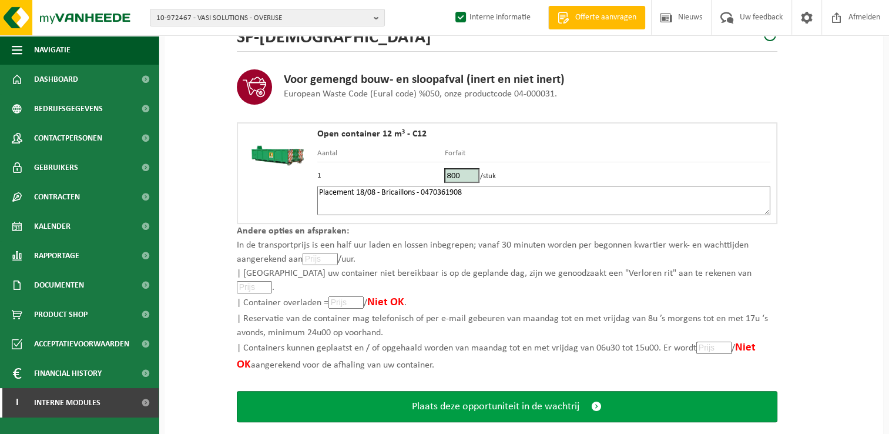
type textarea "Placement 18/08 - Bricaillons - 0470361908"
click at [464, 400] on span "Plaats deze opportuniteit in de wachtrij" at bounding box center [496, 406] width 168 height 12
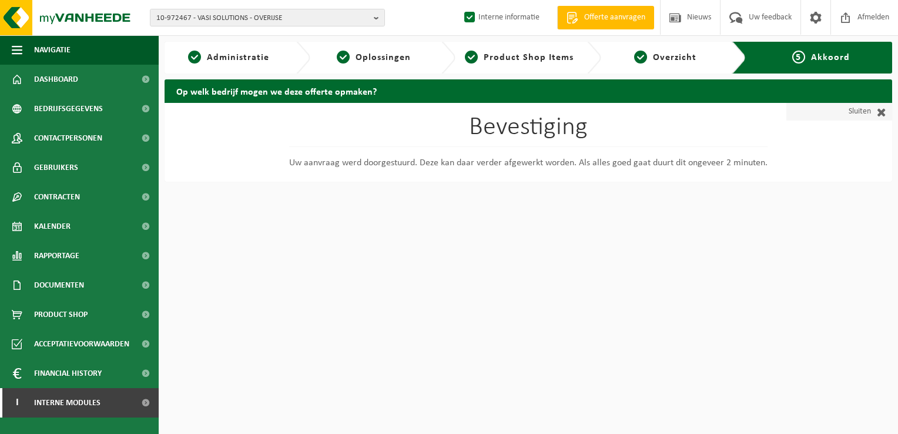
click at [863, 109] on link "Sluiten" at bounding box center [839, 112] width 106 height 18
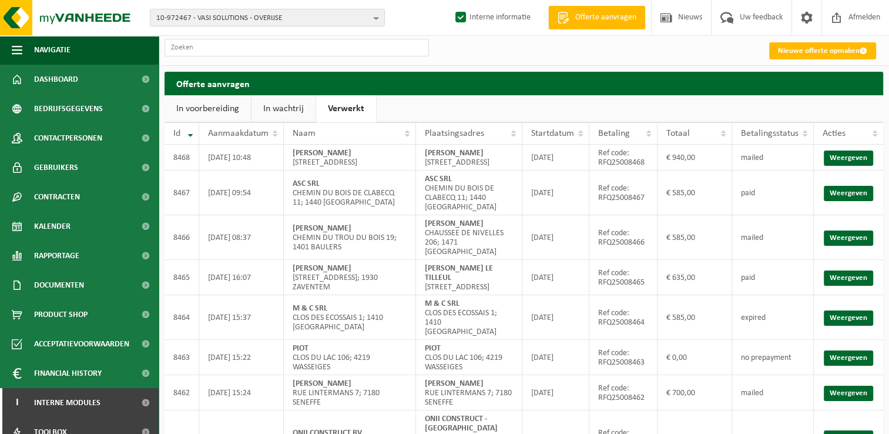
click at [269, 104] on link "In wachtrij" at bounding box center [284, 108] width 64 height 27
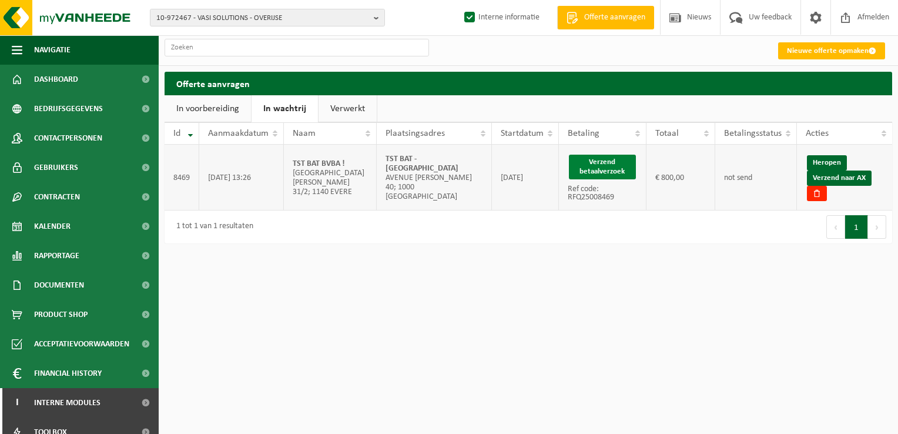
click at [600, 162] on button "Verzend betaalverzoek" at bounding box center [602, 167] width 67 height 25
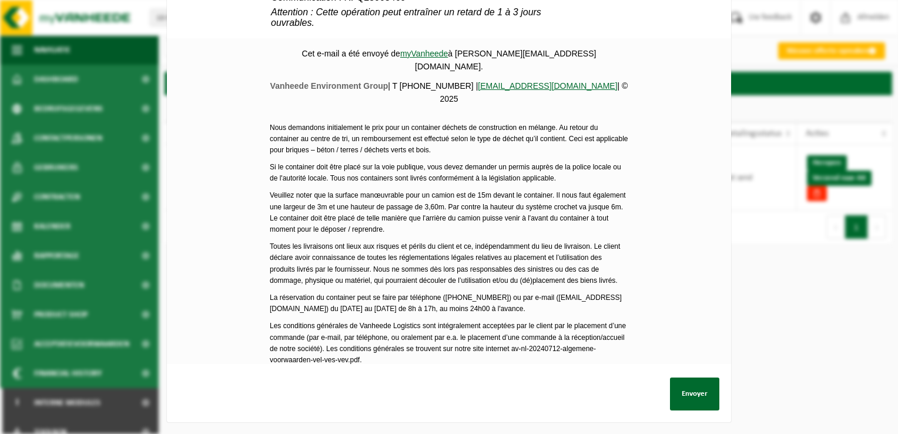
scroll to position [553, 0]
click at [684, 380] on button "Envoyer" at bounding box center [694, 393] width 49 height 33
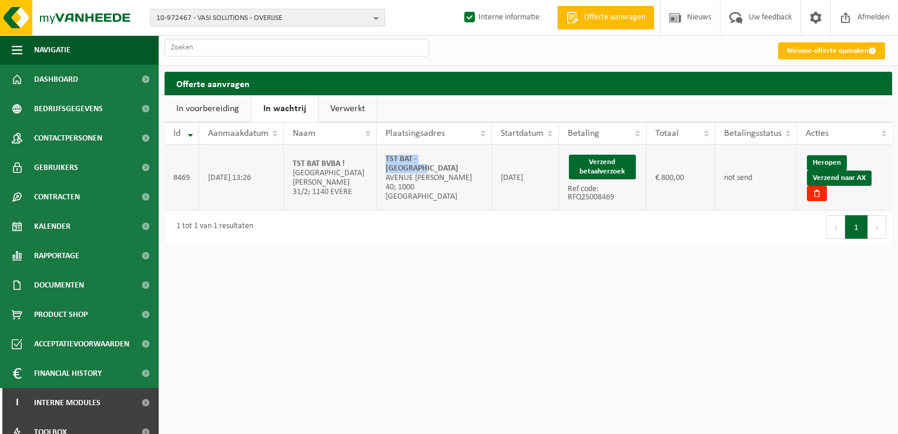
drag, startPoint x: 457, startPoint y: 166, endPoint x: 379, endPoint y: 165, distance: 77.6
click at [379, 165] on td "TST BAT - BRUXELLES AVENUE MICHEL-ANGE 40; 1000 BRUXELLES" at bounding box center [434, 178] width 115 height 66
copy strong "TST BAT - BRUXELLES"
click at [856, 179] on link "Verzend naar AX" at bounding box center [839, 177] width 65 height 15
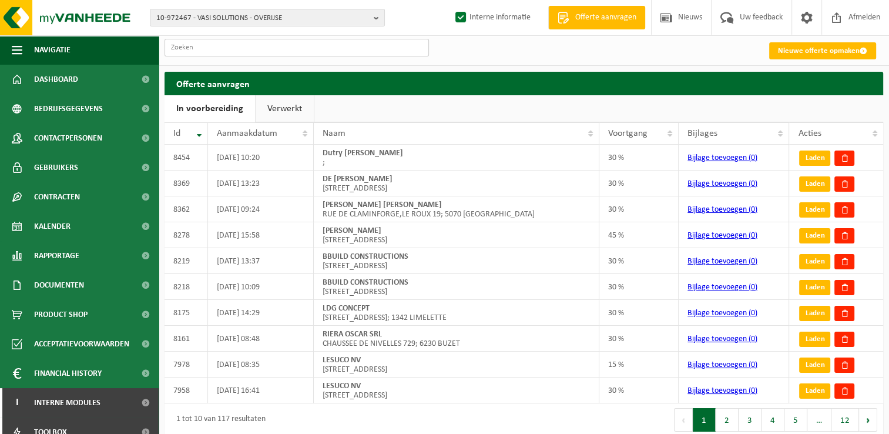
click at [214, 52] on input "text" at bounding box center [297, 48] width 264 height 18
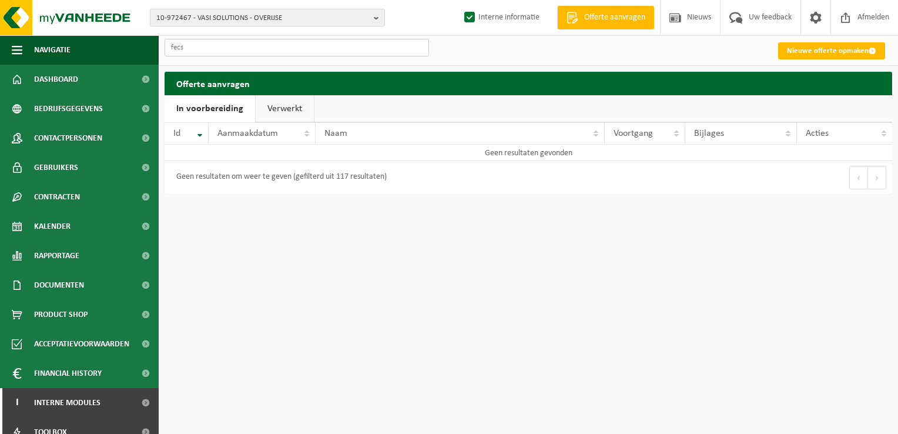
type input "fecs"
click at [213, 20] on span "10-972467 - VASI SOLUTIONS - OVERIJSE" at bounding box center [262, 18] width 213 height 18
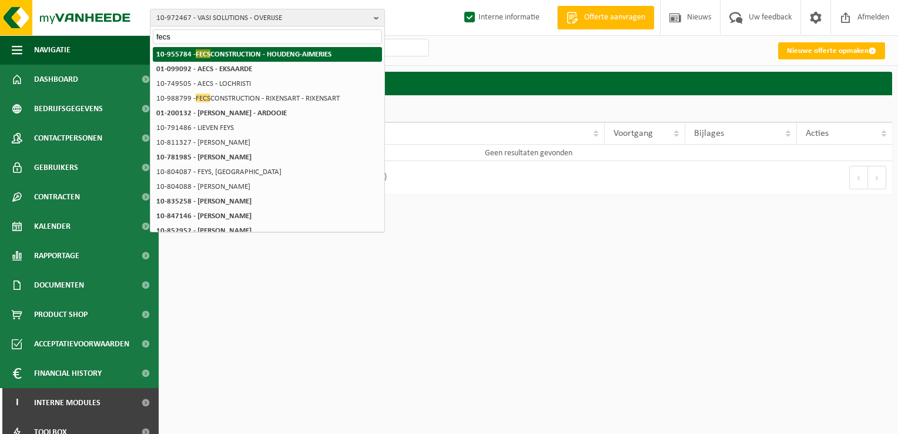
type input "fecs"
click at [247, 55] on strong "10-955784 - FECS CONSTRUCTION - HOUDENG-AIMERIES" at bounding box center [243, 53] width 175 height 9
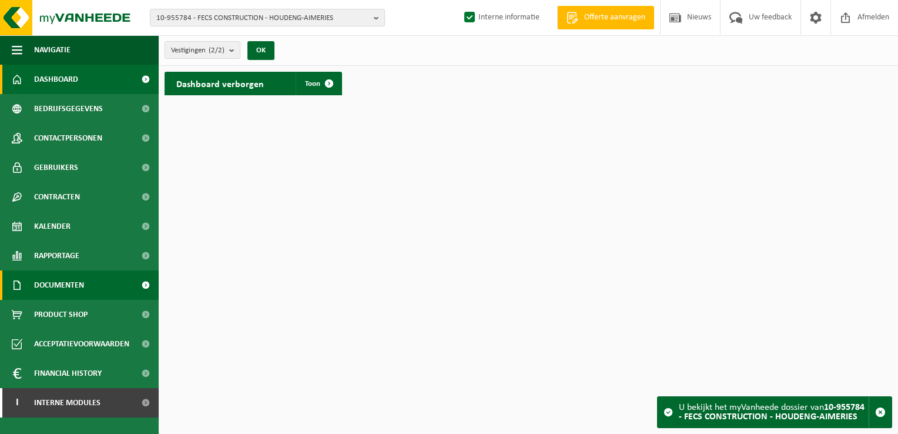
click at [69, 276] on span "Documenten" at bounding box center [59, 284] width 50 height 29
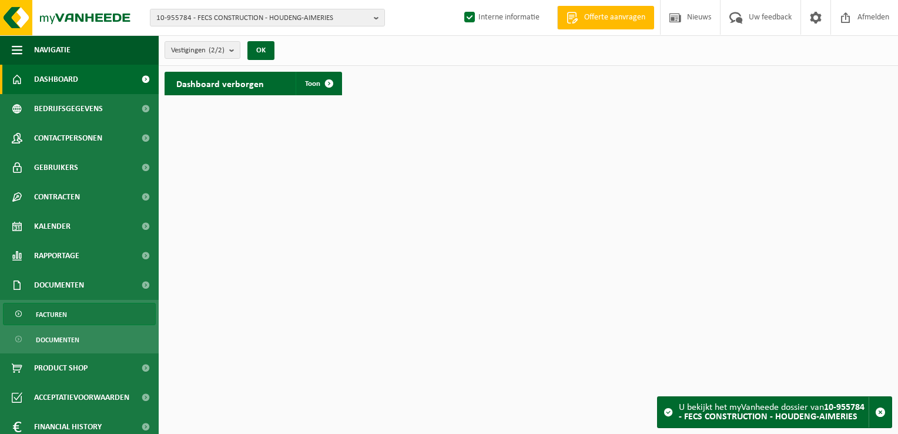
click at [75, 320] on link "Facturen" at bounding box center [79, 314] width 153 height 22
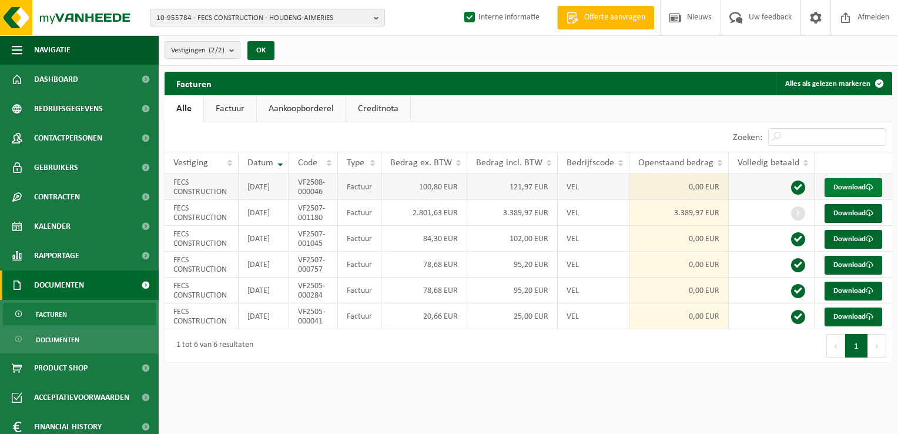
click at [853, 188] on link "Download" at bounding box center [854, 187] width 58 height 19
click at [851, 218] on link "Download" at bounding box center [854, 213] width 58 height 19
